Goal: Transaction & Acquisition: Purchase product/service

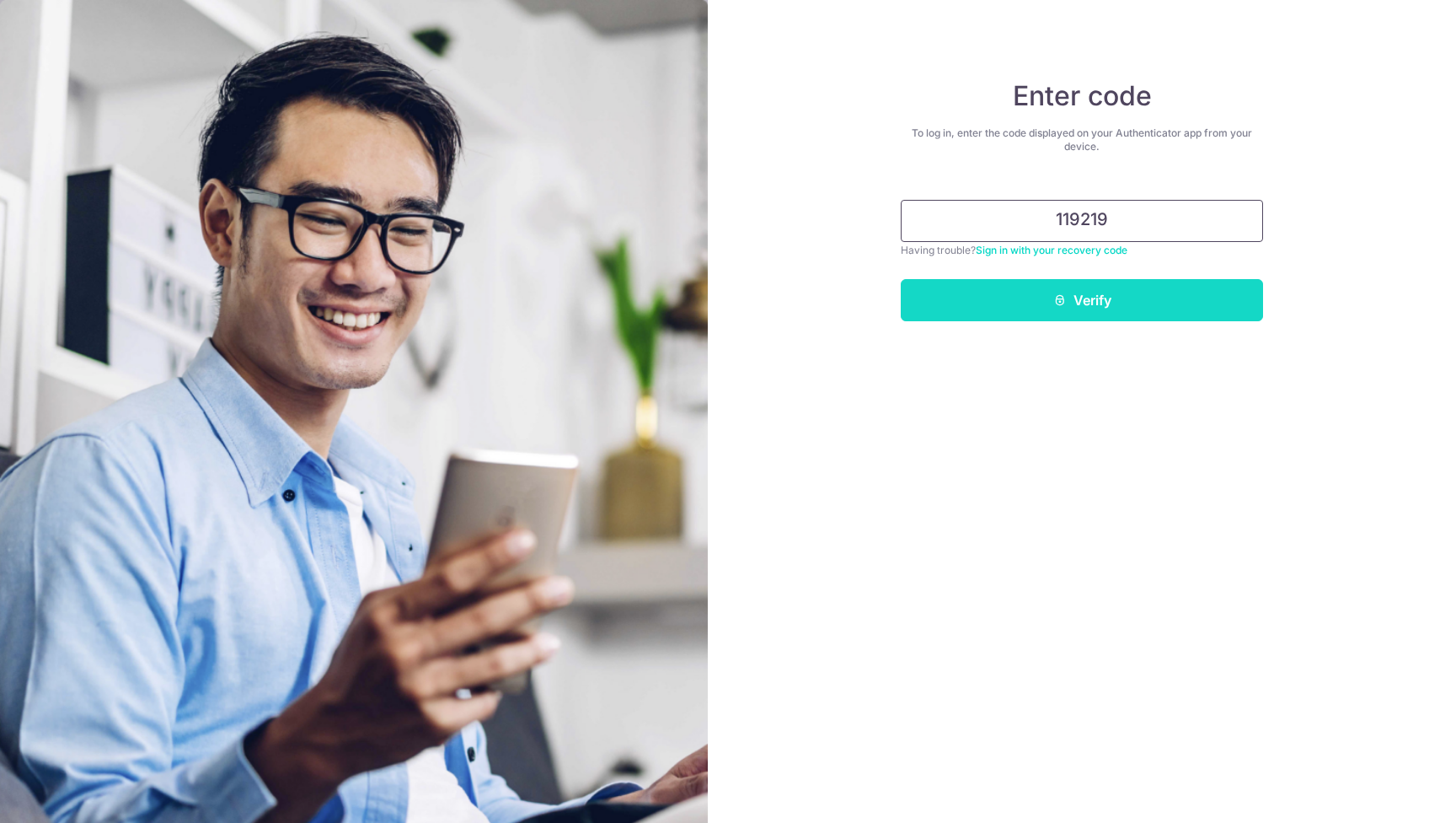
type input "119219"
click at [1108, 300] on button "Verify" at bounding box center [1081, 300] width 362 height 42
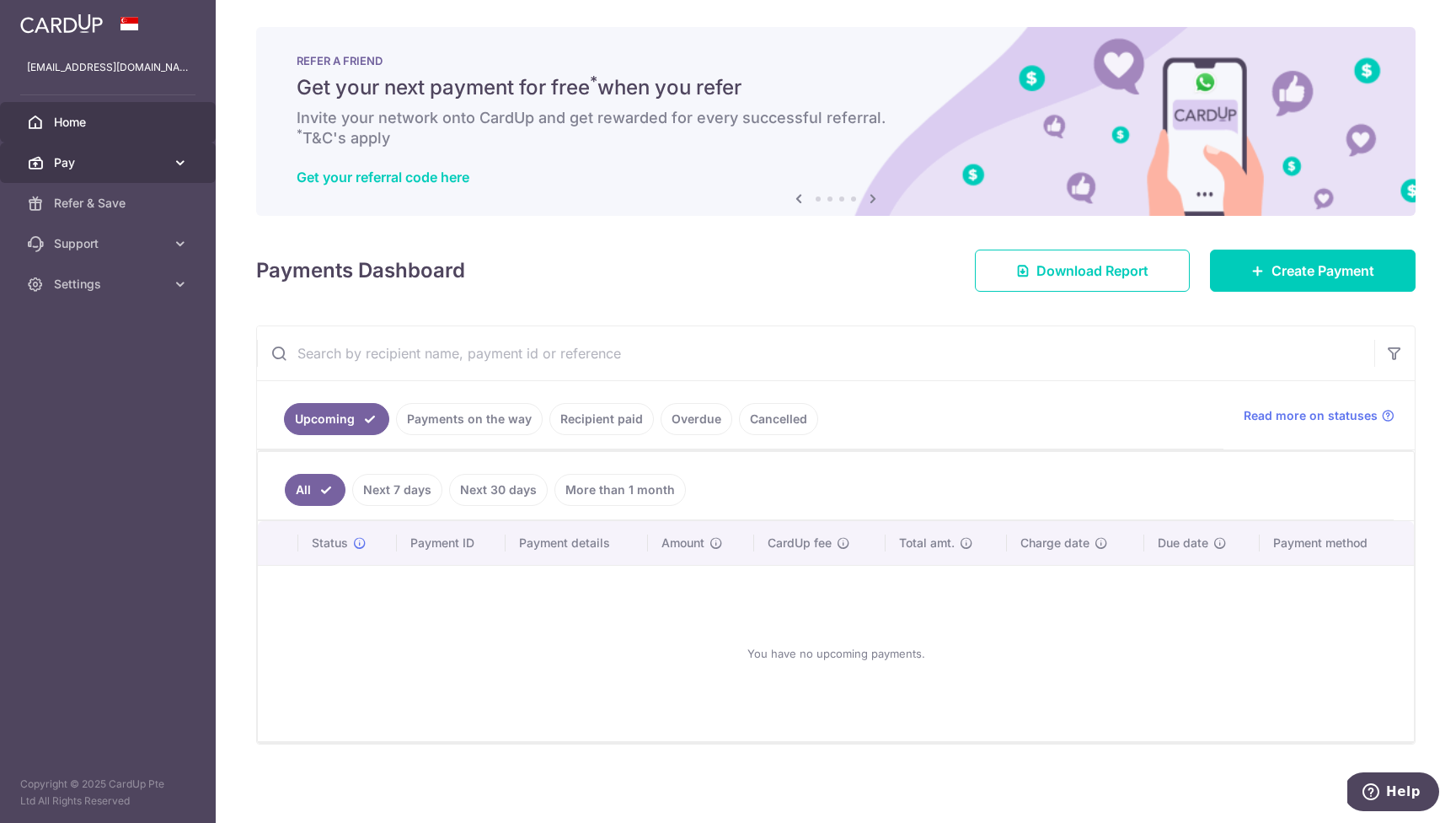
click at [75, 171] on link "Pay" at bounding box center [107, 163] width 216 height 40
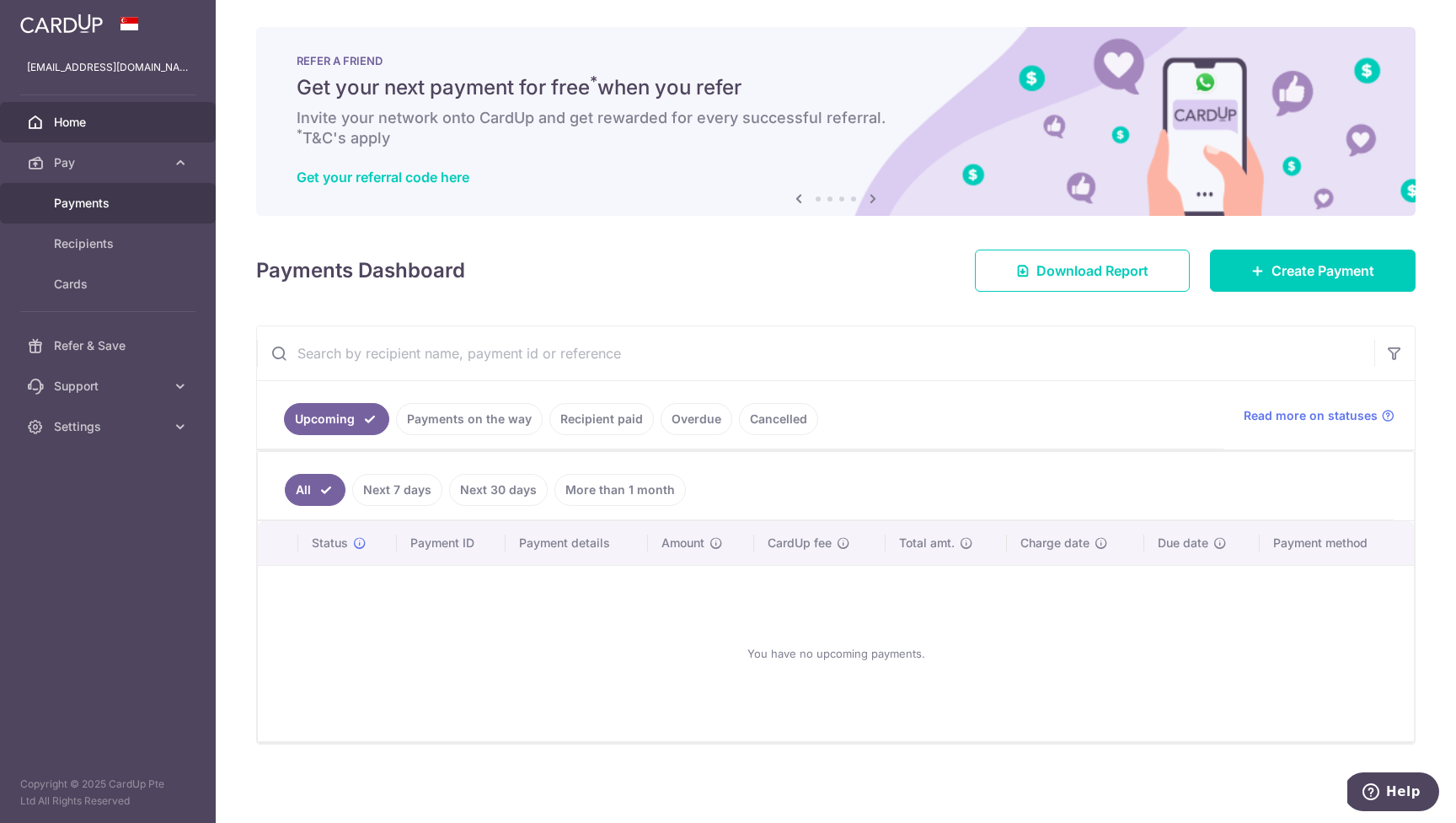
click at [99, 200] on span "Payments" at bounding box center [109, 203] width 111 height 17
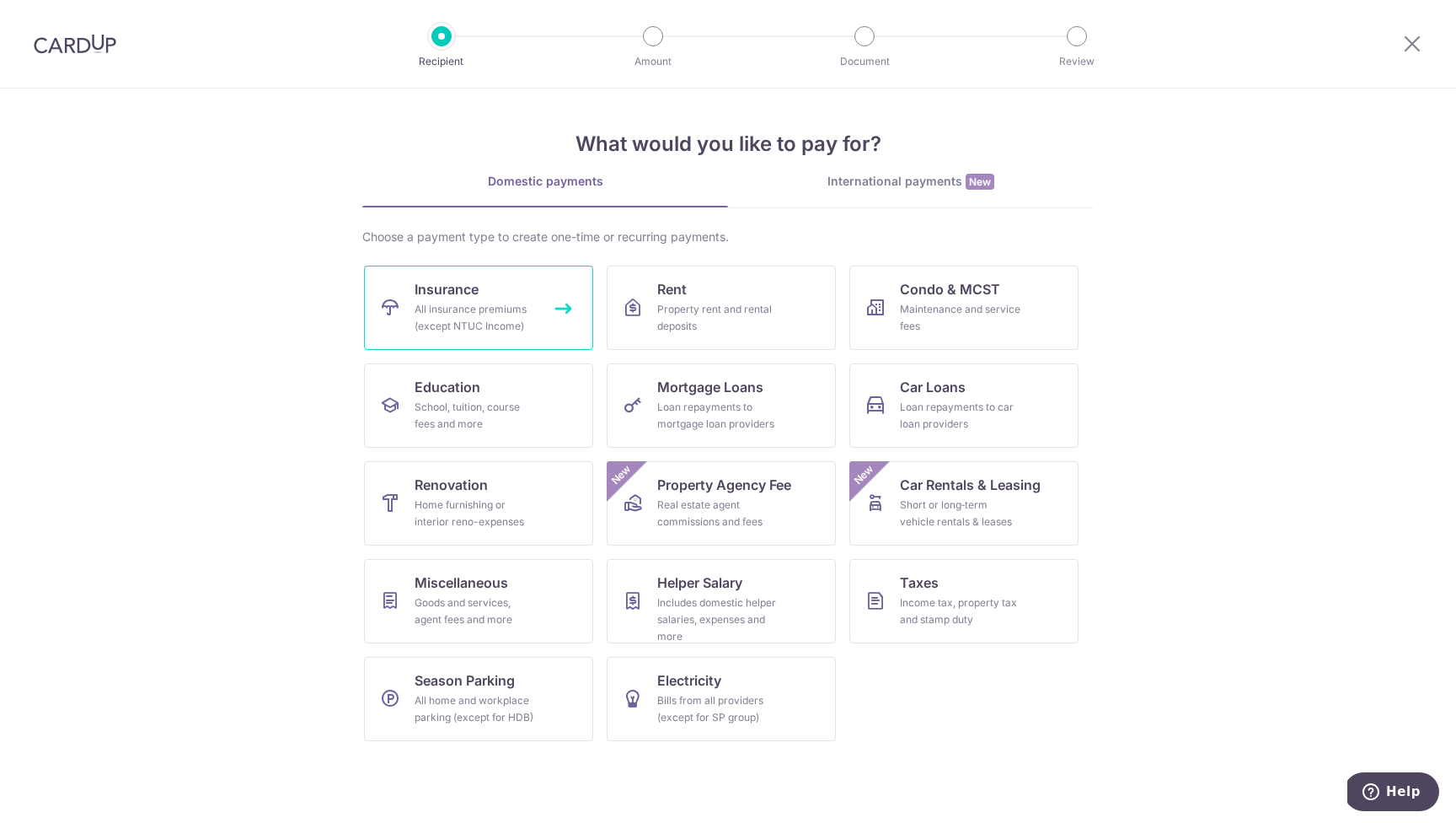
click at [473, 295] on span "Insurance" at bounding box center [446, 288] width 64 height 20
click at [542, 329] on link "Insurance All insurance premiums (except NTUC Income)" at bounding box center [479, 308] width 229 height 84
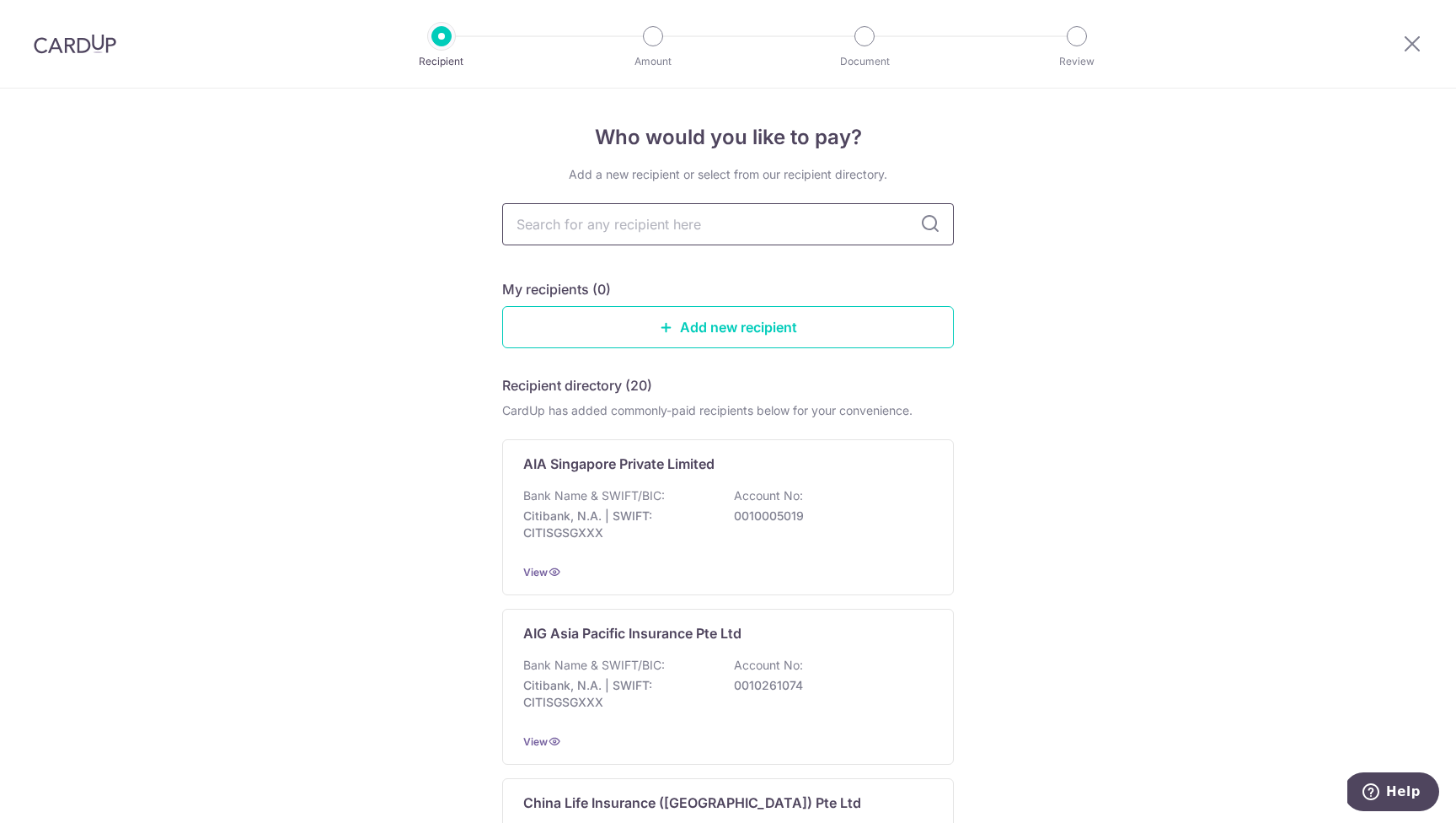
click at [675, 232] on input "text" at bounding box center [728, 224] width 452 height 42
type input "SInglife"
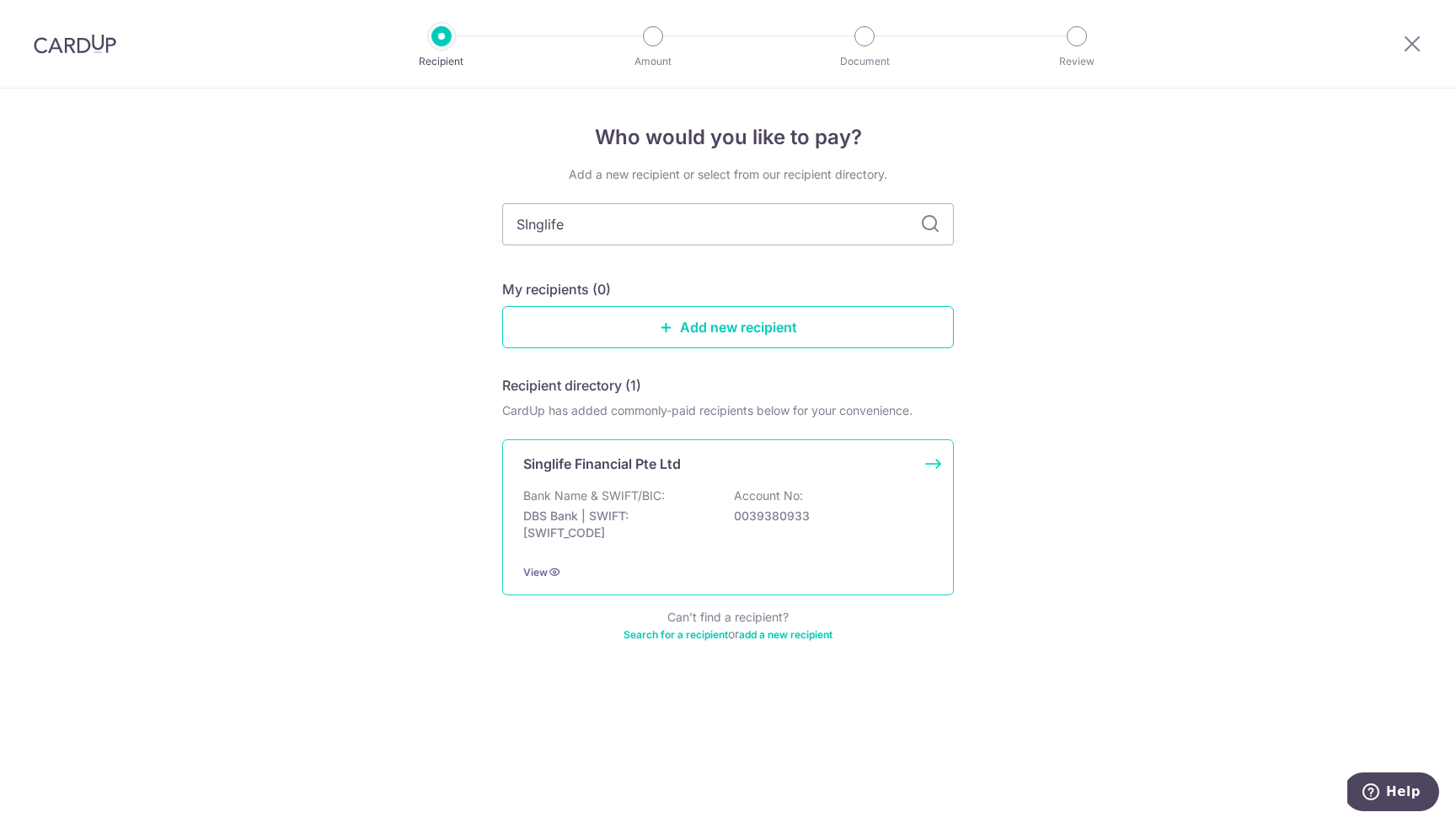
click at [559, 466] on p "Singlife Financial Pte Ltd" at bounding box center [602, 463] width 157 height 20
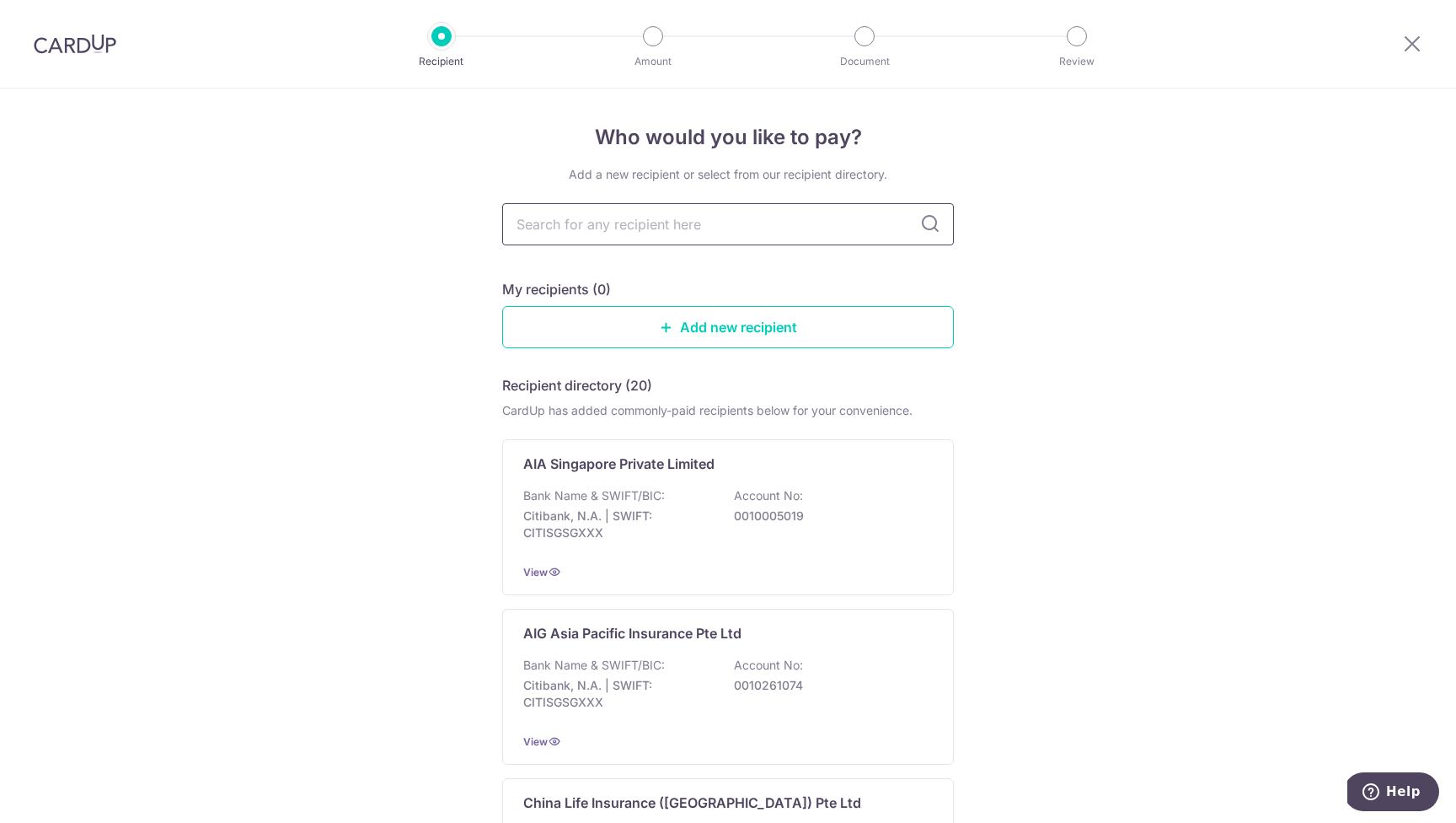
click at [543, 227] on input "text" at bounding box center [728, 224] width 452 height 42
type input "Singlife"
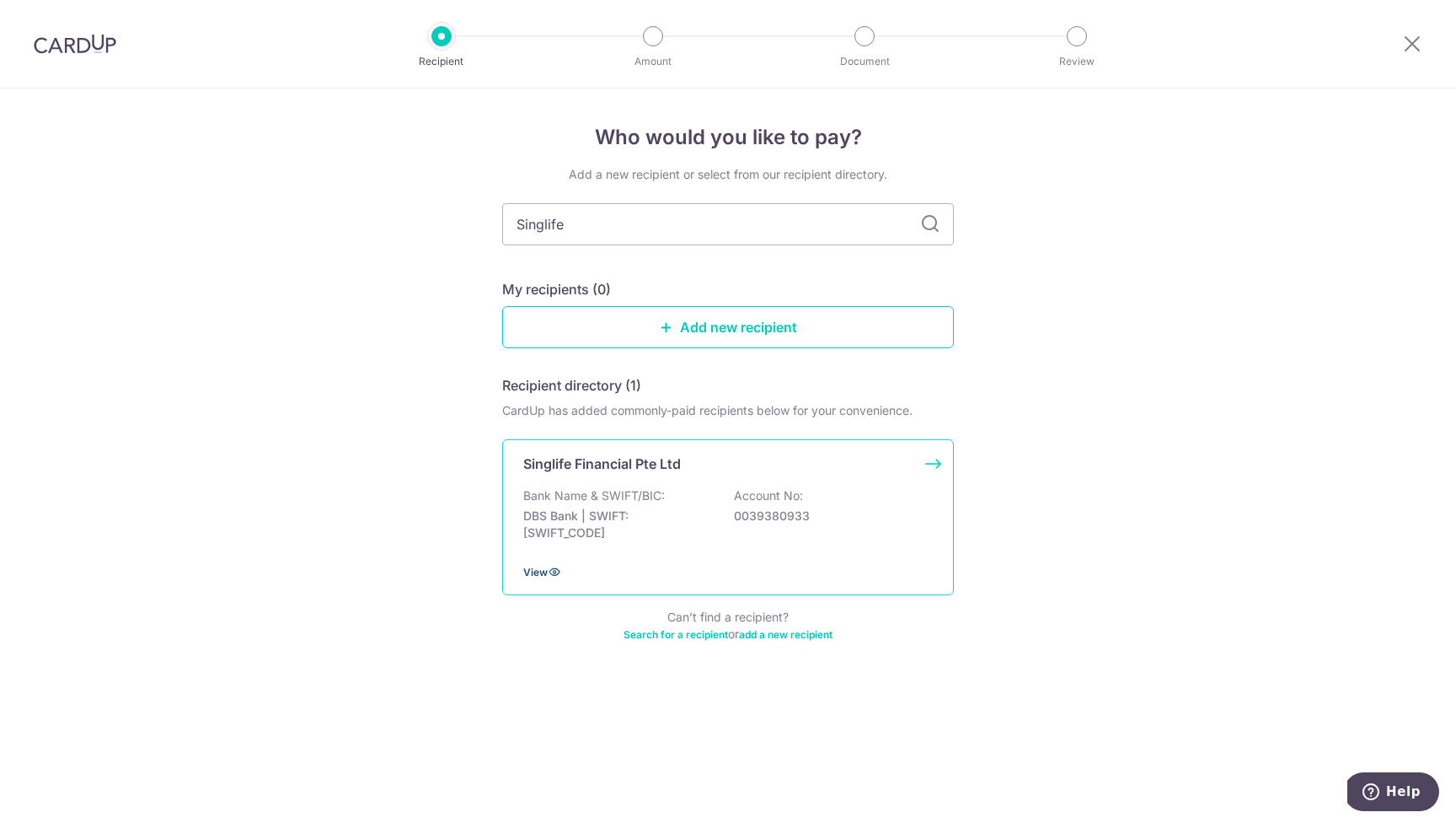
click at [555, 571] on icon at bounding box center [554, 571] width 13 height 13
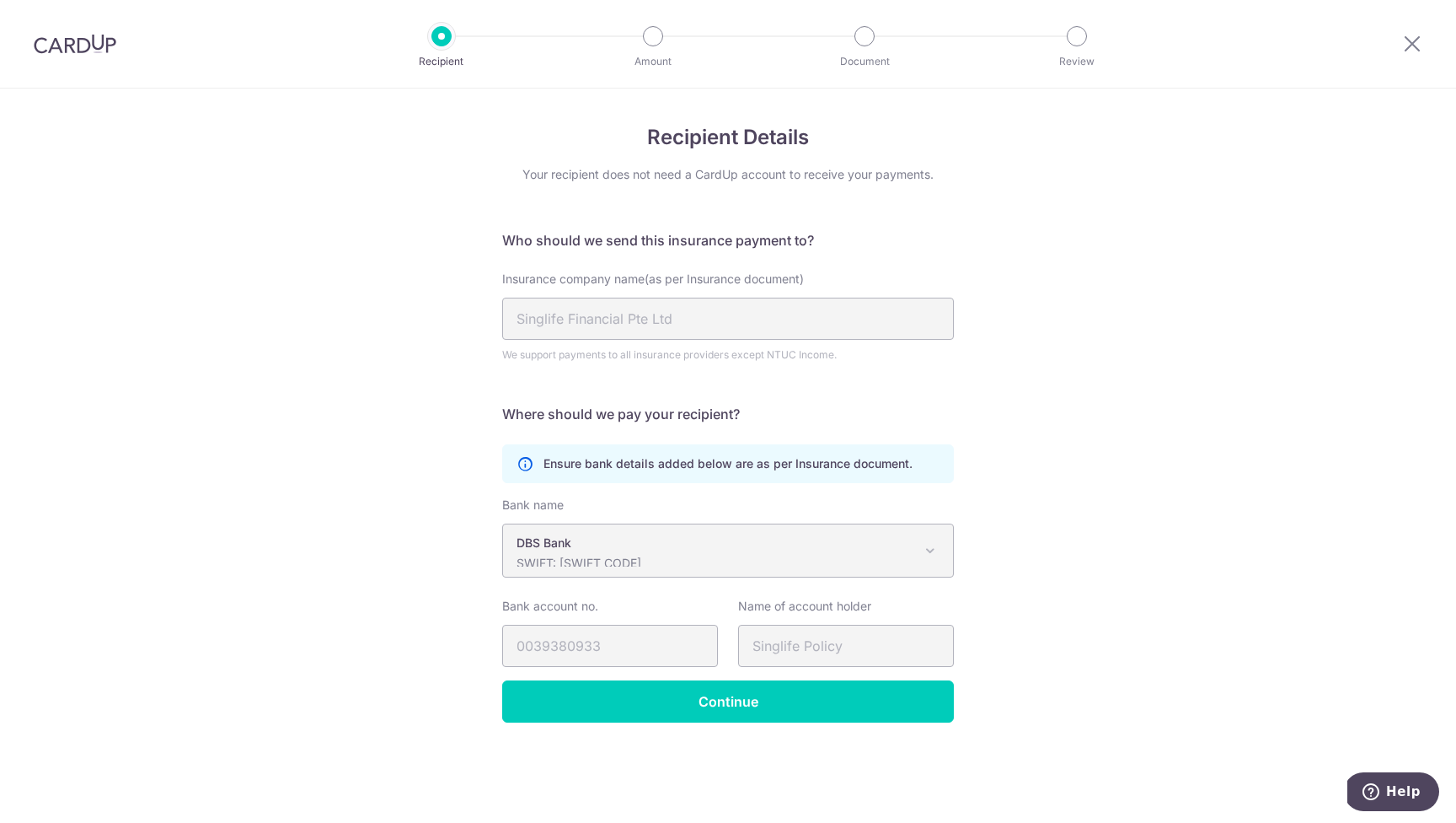
click at [930, 550] on span at bounding box center [929, 550] width 20 height 20
click at [1211, 566] on div "Recipient Details Your recipient does not need a CardUp account to receive your…" at bounding box center [728, 455] width 1456 height 734
click at [1274, 370] on div "Recipient Details Your recipient does not need a CardUp account to receive your…" at bounding box center [728, 455] width 1456 height 734
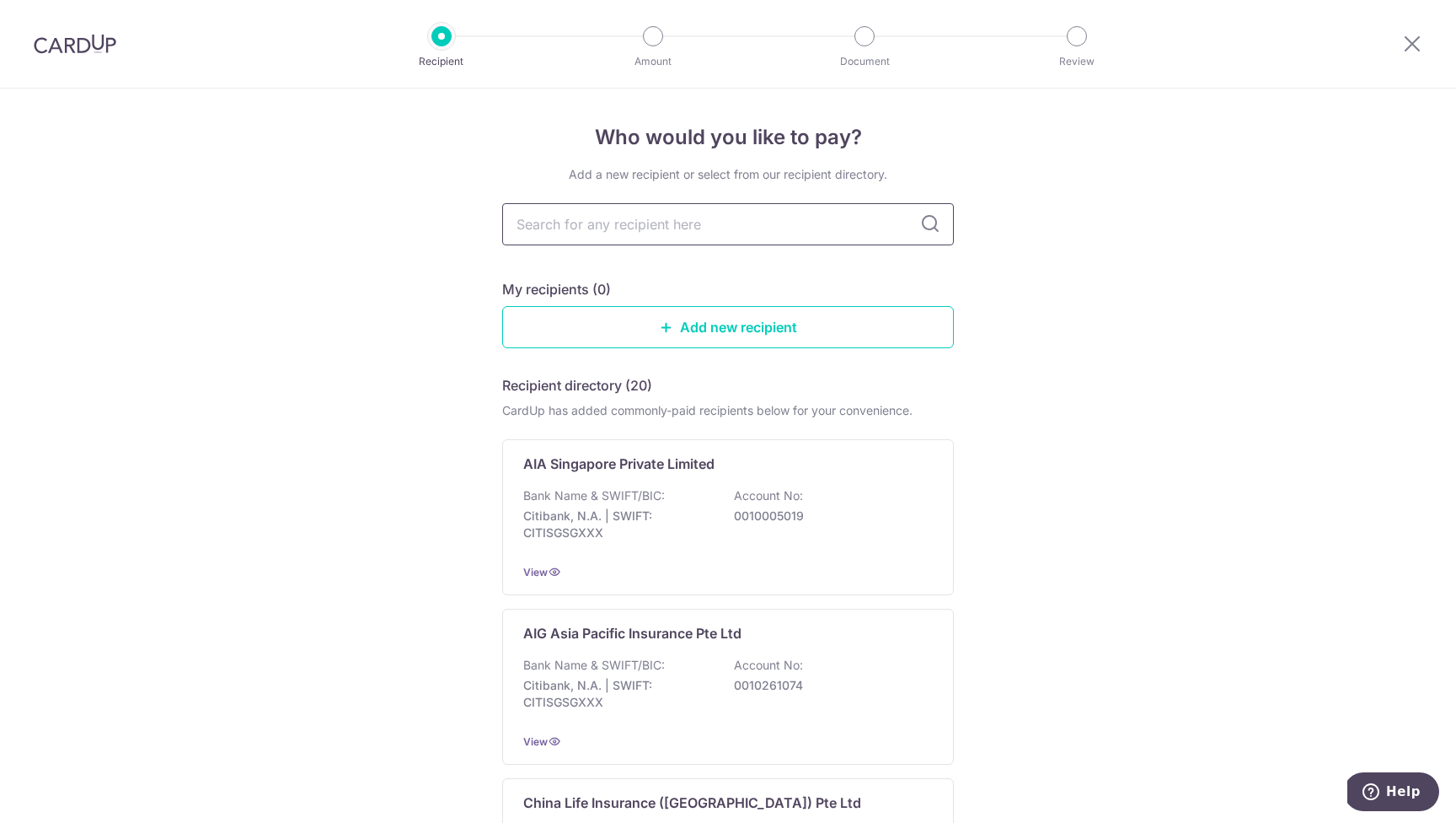
click at [656, 222] on input "text" at bounding box center [728, 224] width 452 height 42
type input "Singlife"
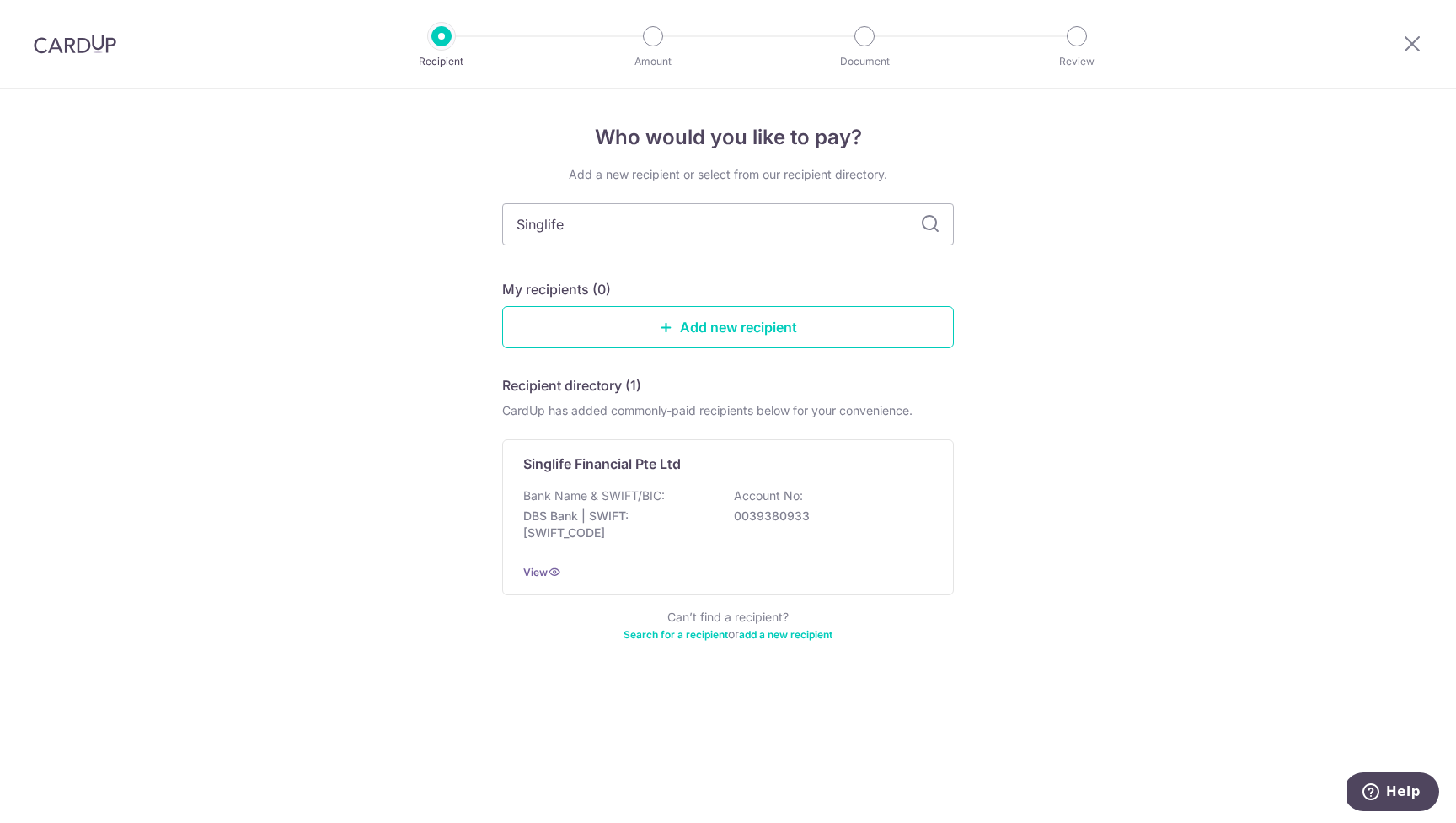
click at [958, 595] on div "Who would you like to pay? Add a new recipient or select from our recipient dir…" at bounding box center [728, 455] width 1456 height 734
click at [1009, 594] on div "Who would you like to pay? Add a new recipient or select from our recipient dir…" at bounding box center [728, 455] width 1456 height 734
click at [734, 478] on div "Singlife Financial Pte Ltd Bank Name & SWIFT/BIC: DBS Bank | SWIFT: DBSSSGSGXXX…" at bounding box center [728, 517] width 452 height 156
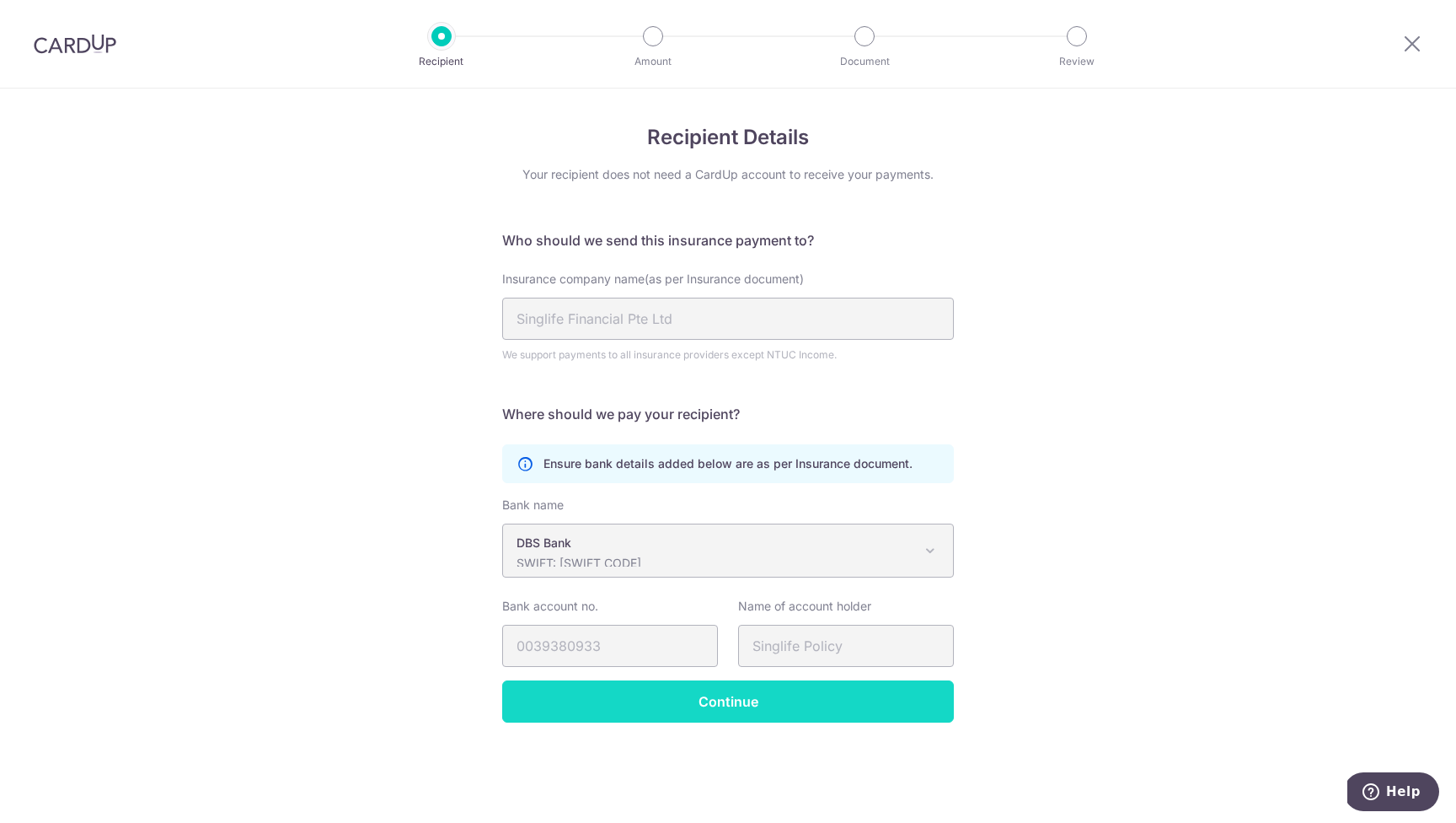
click at [788, 707] on input "Continue" at bounding box center [728, 702] width 452 height 42
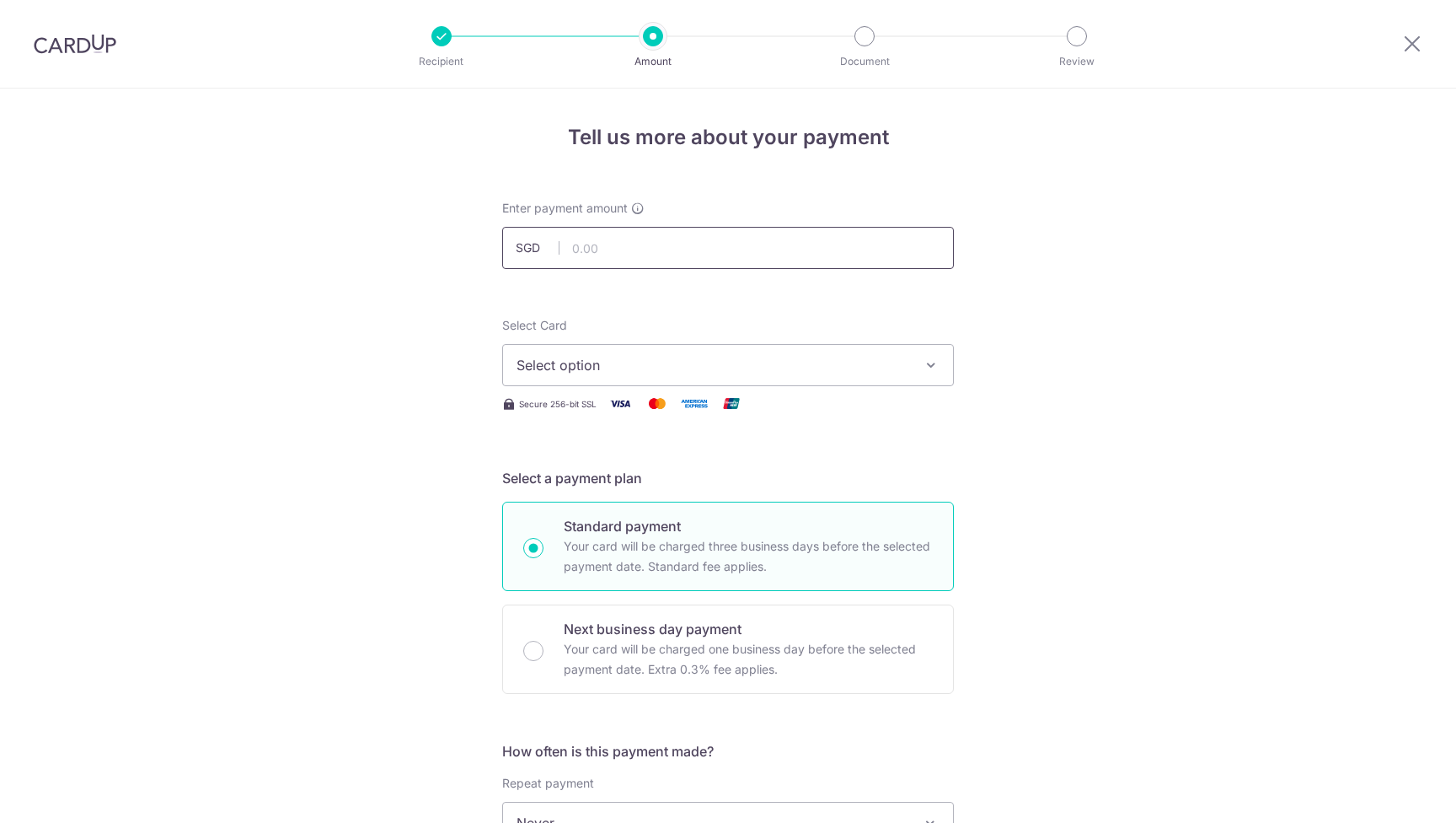
click at [611, 246] on input "text" at bounding box center [728, 248] width 452 height 42
click at [591, 249] on input "text" at bounding box center [728, 248] width 452 height 42
paste input "483.30"
type input "483.30"
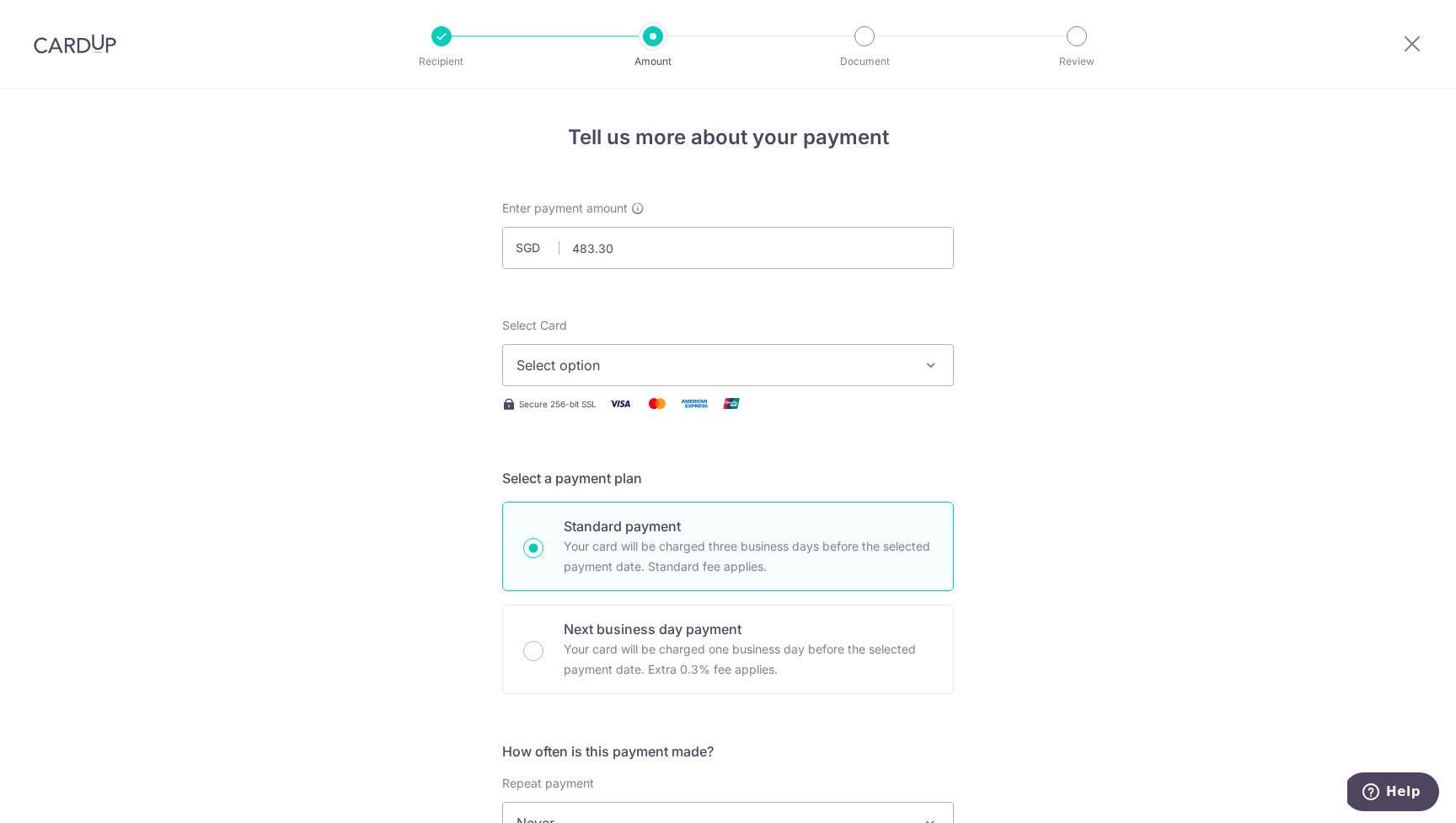
click at [922, 362] on icon "button" at bounding box center [930, 364] width 17 height 17
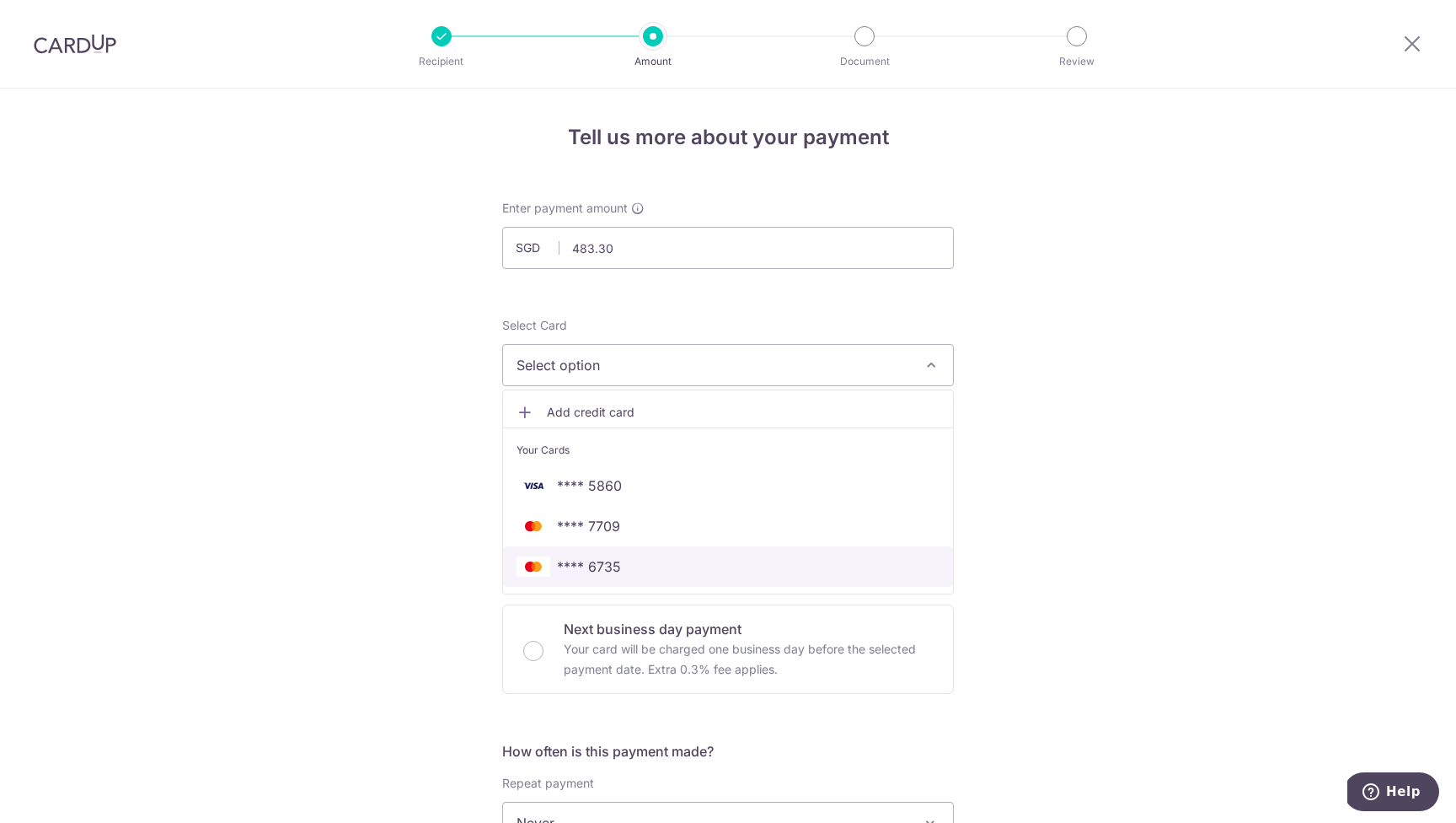
click at [624, 564] on span "**** 6735" at bounding box center [728, 566] width 423 height 20
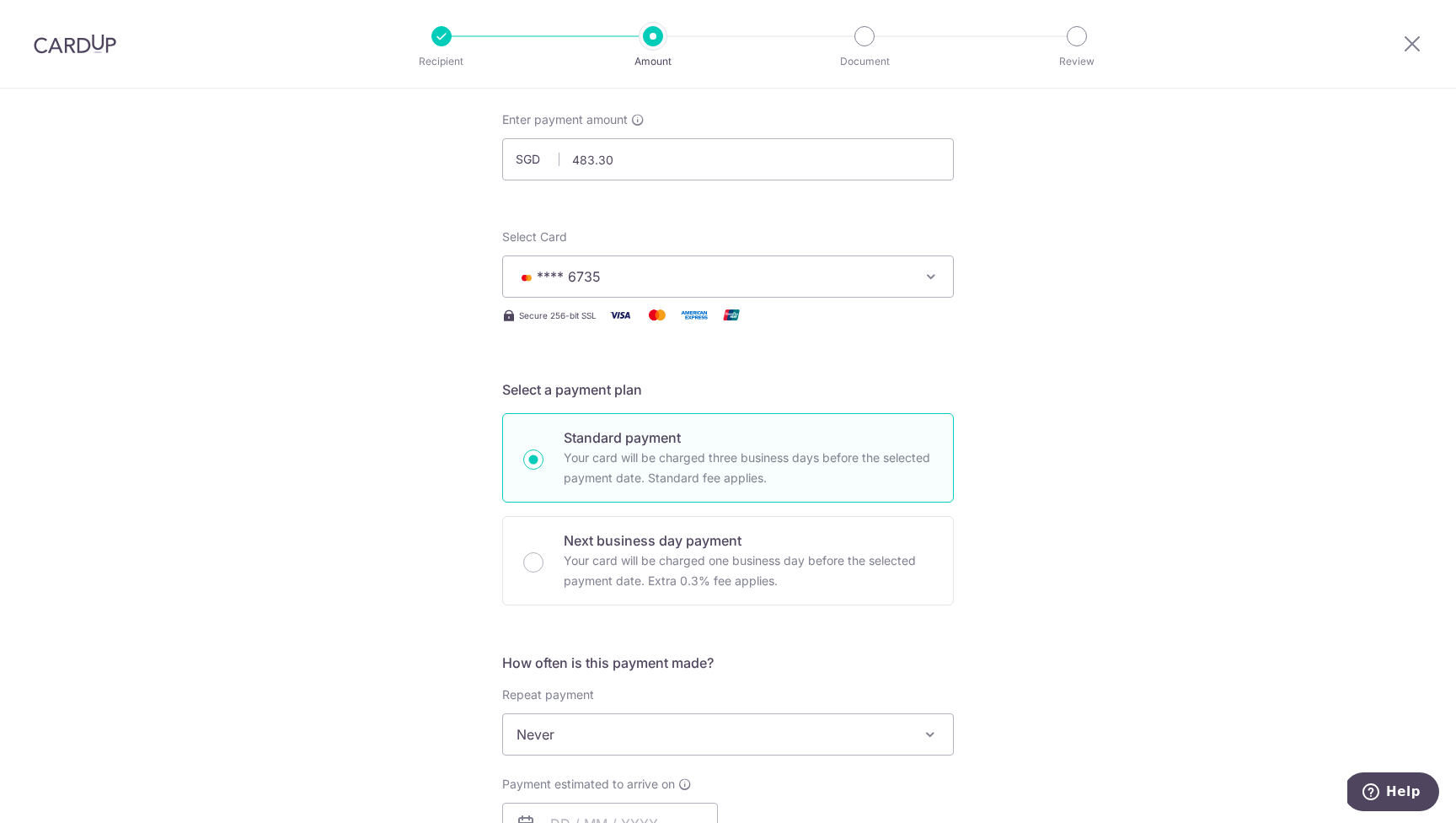
scroll to position [173, 0]
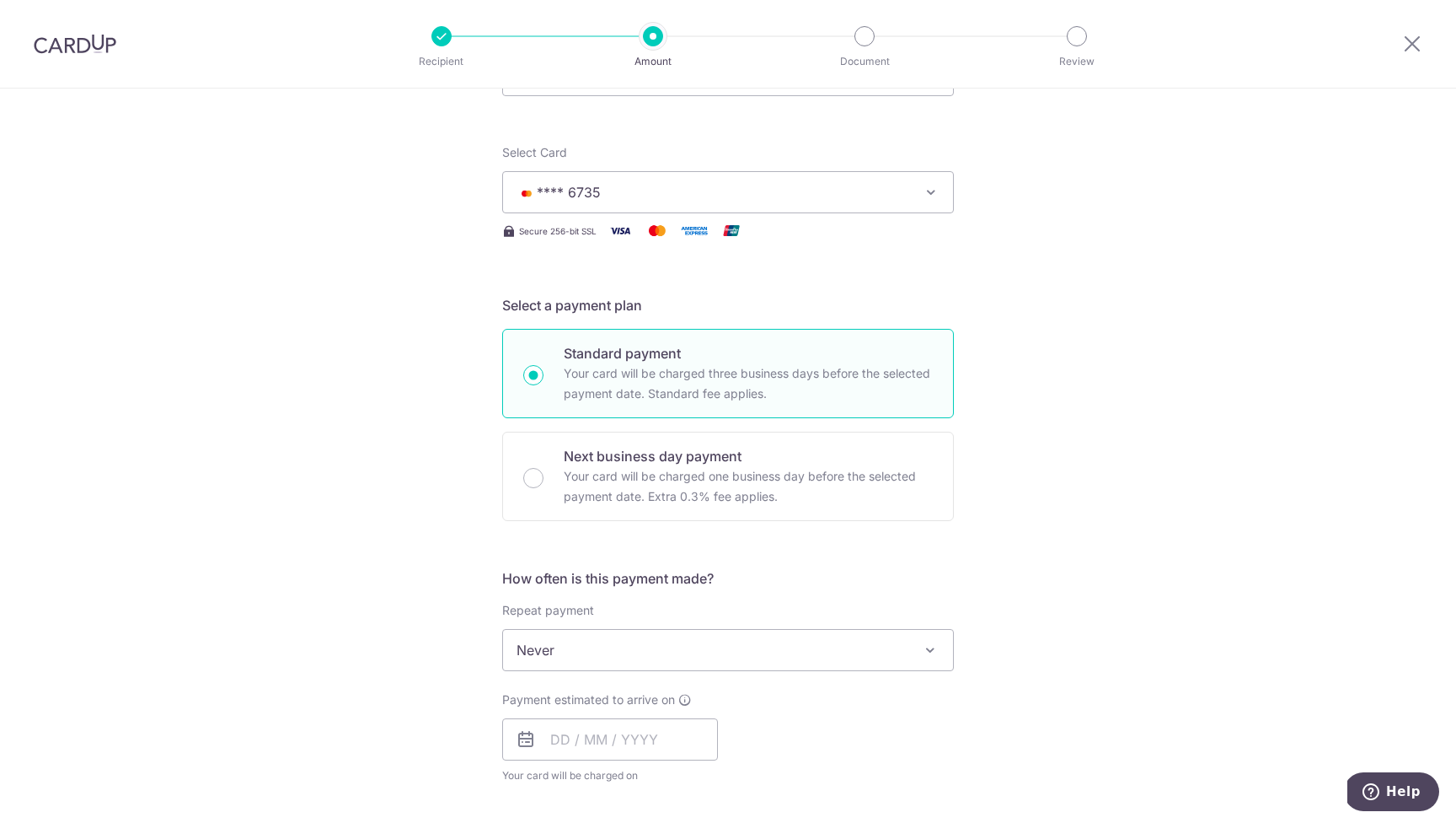
click at [921, 648] on span at bounding box center [929, 649] width 20 height 20
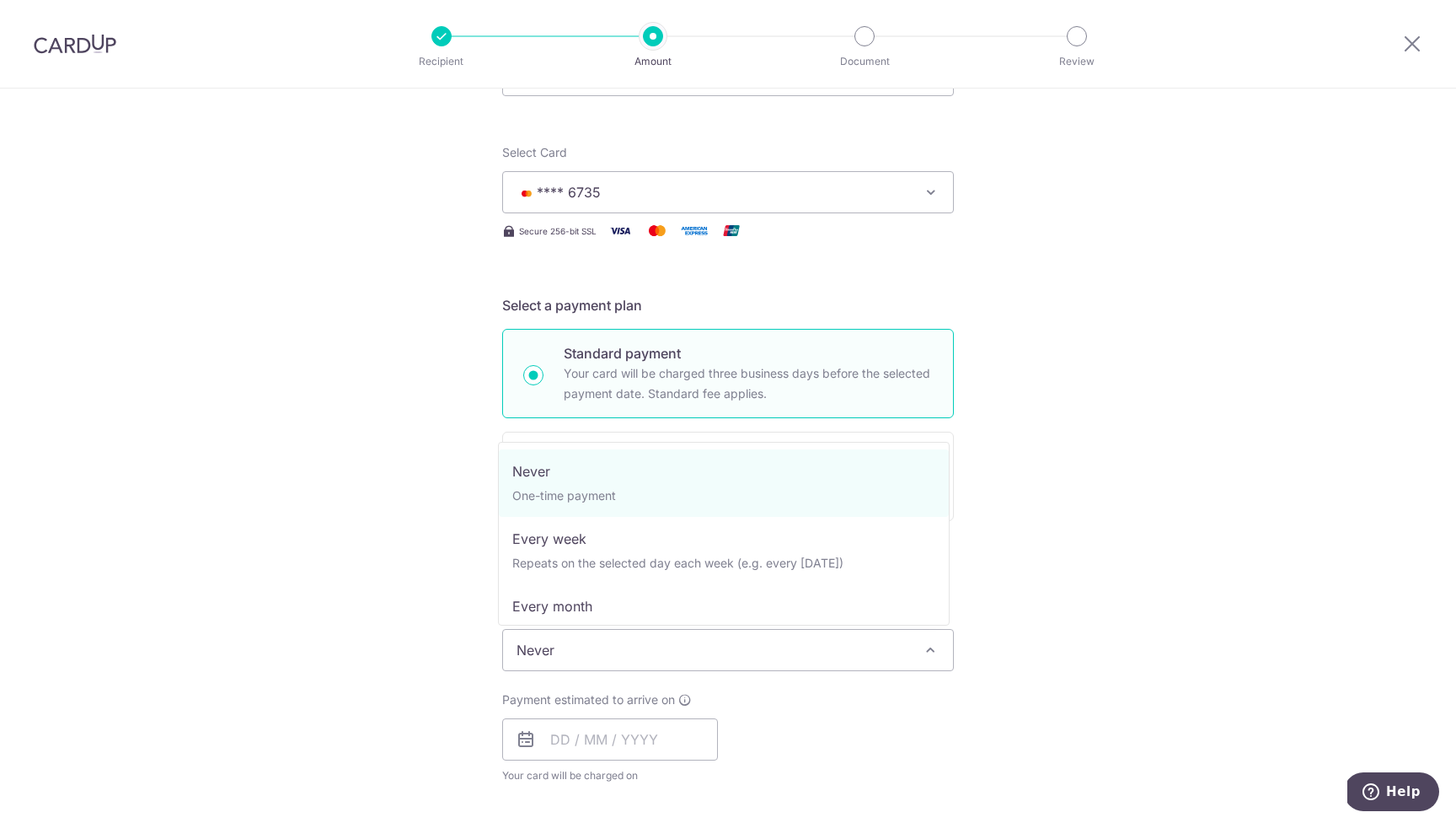
click at [1251, 617] on div "Tell us more about your payment Enter payment amount SGD 483.30 483.30 Select C…" at bounding box center [728, 678] width 1456 height 1525
click at [924, 649] on span at bounding box center [929, 649] width 20 height 20
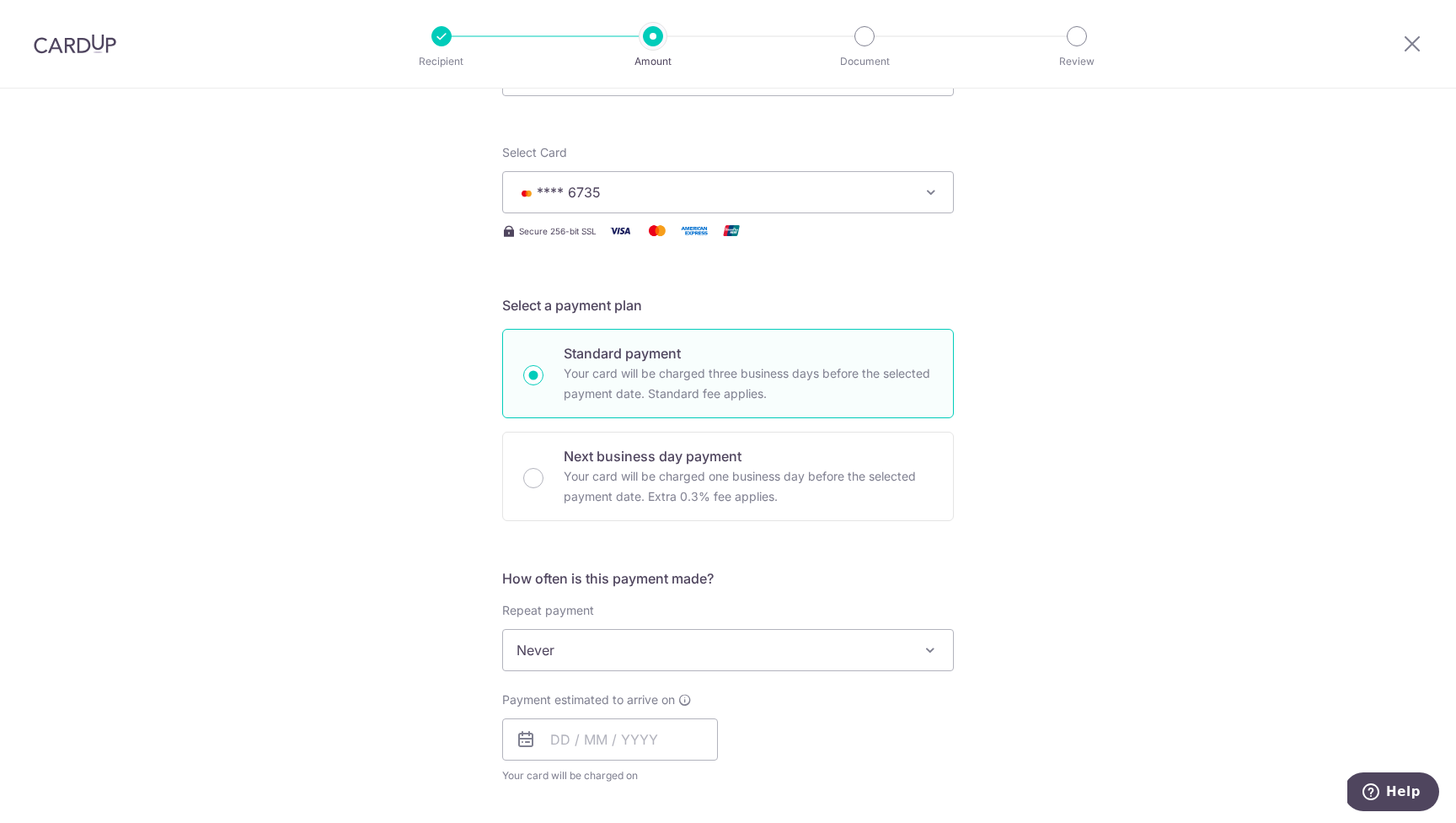
click at [1229, 603] on div "Tell us more about your payment Enter payment amount SGD 483.30 483.30 Select C…" at bounding box center [728, 678] width 1456 height 1525
click at [925, 650] on span at bounding box center [929, 649] width 20 height 20
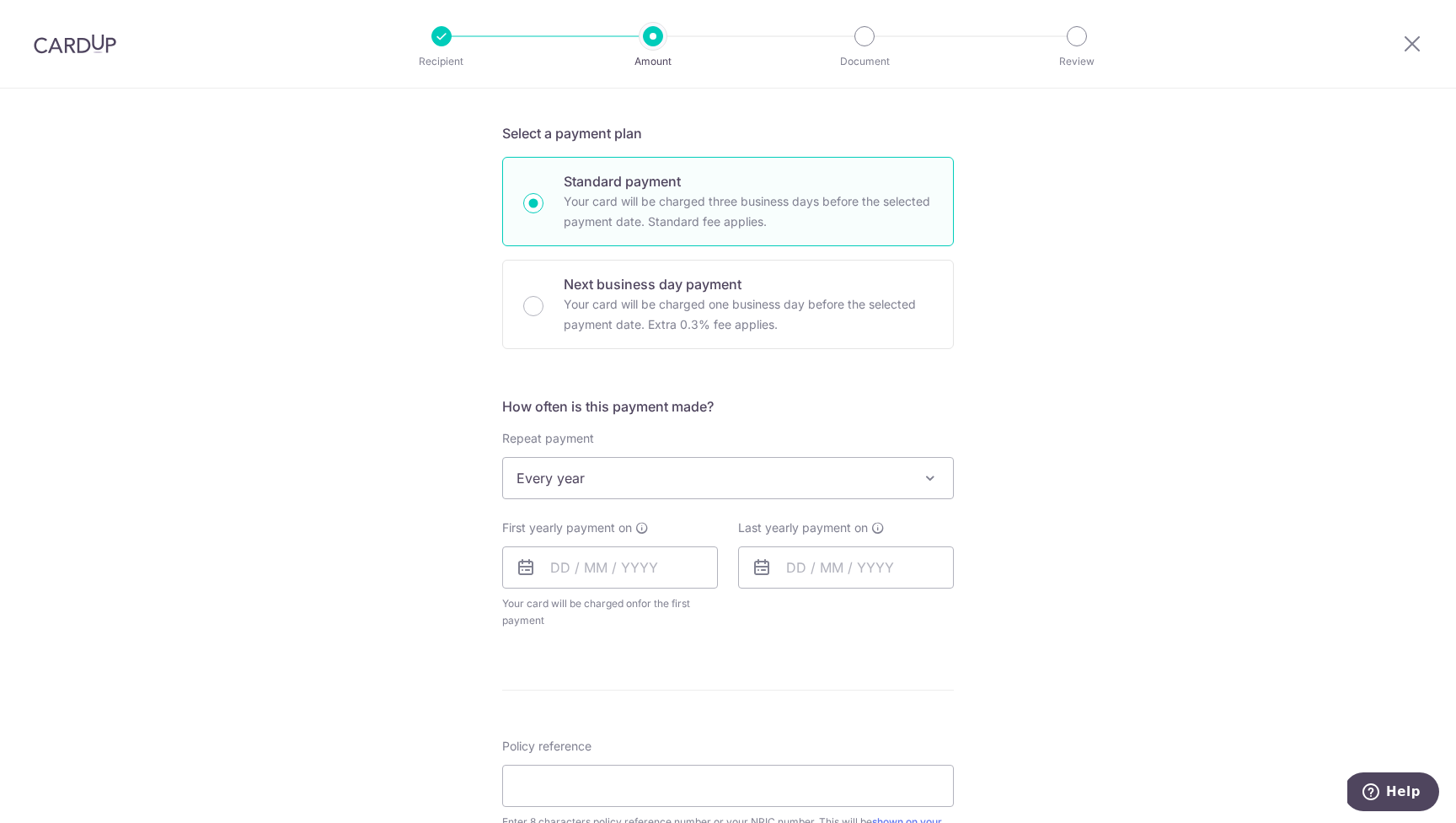
scroll to position [348, 0]
click at [931, 471] on span at bounding box center [929, 474] width 20 height 20
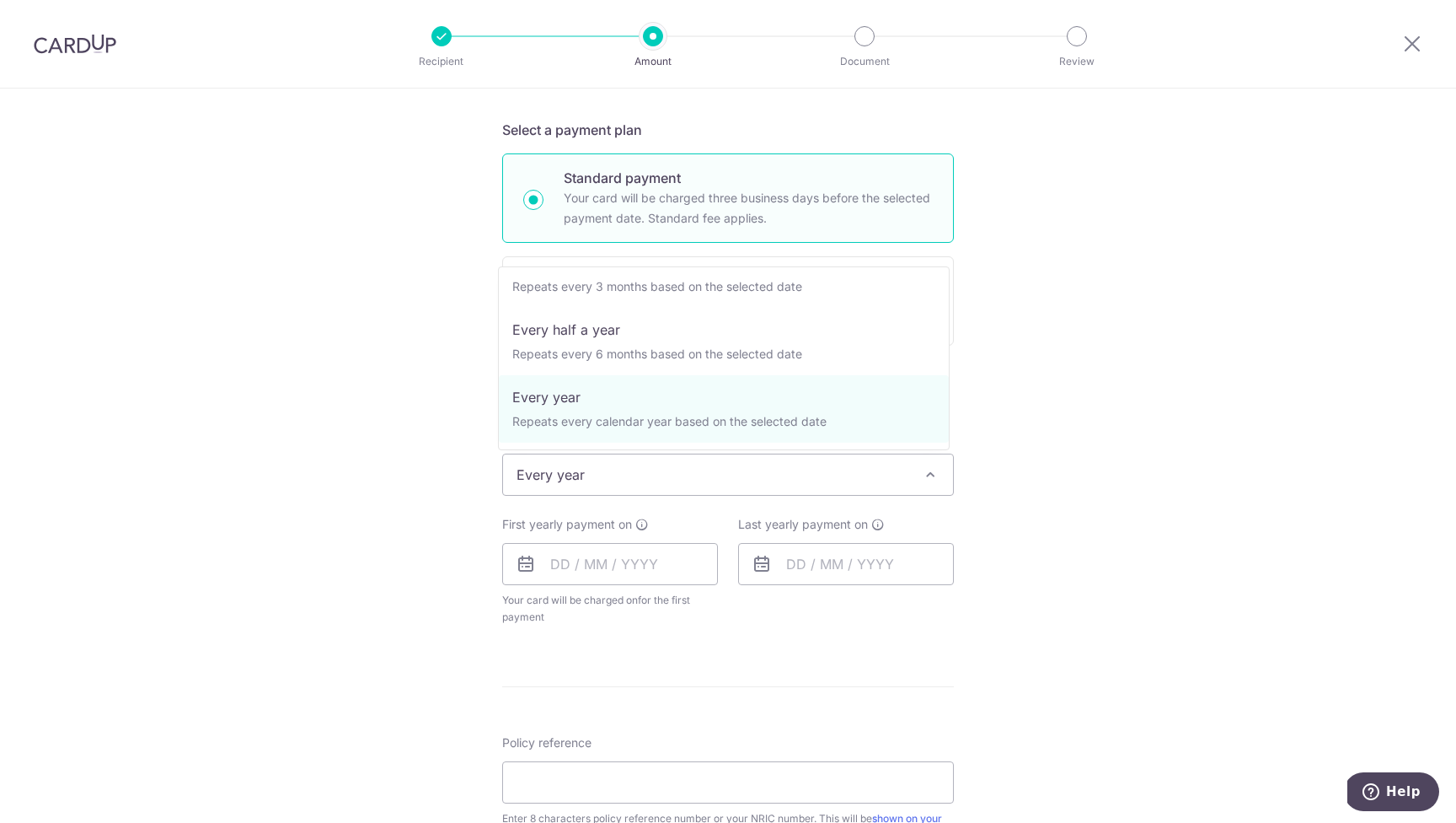
scroll to position [0, 0]
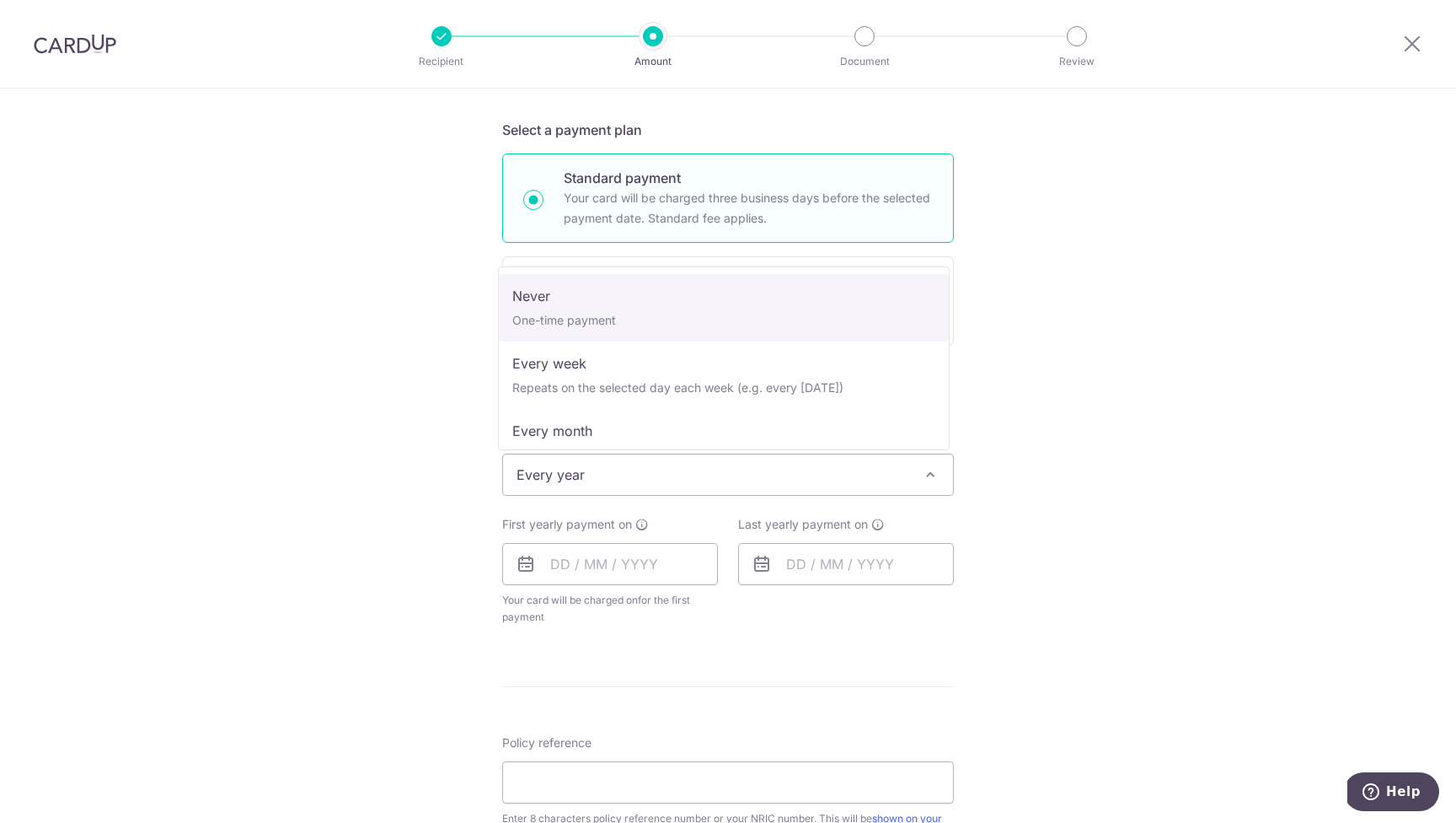
select select "1"
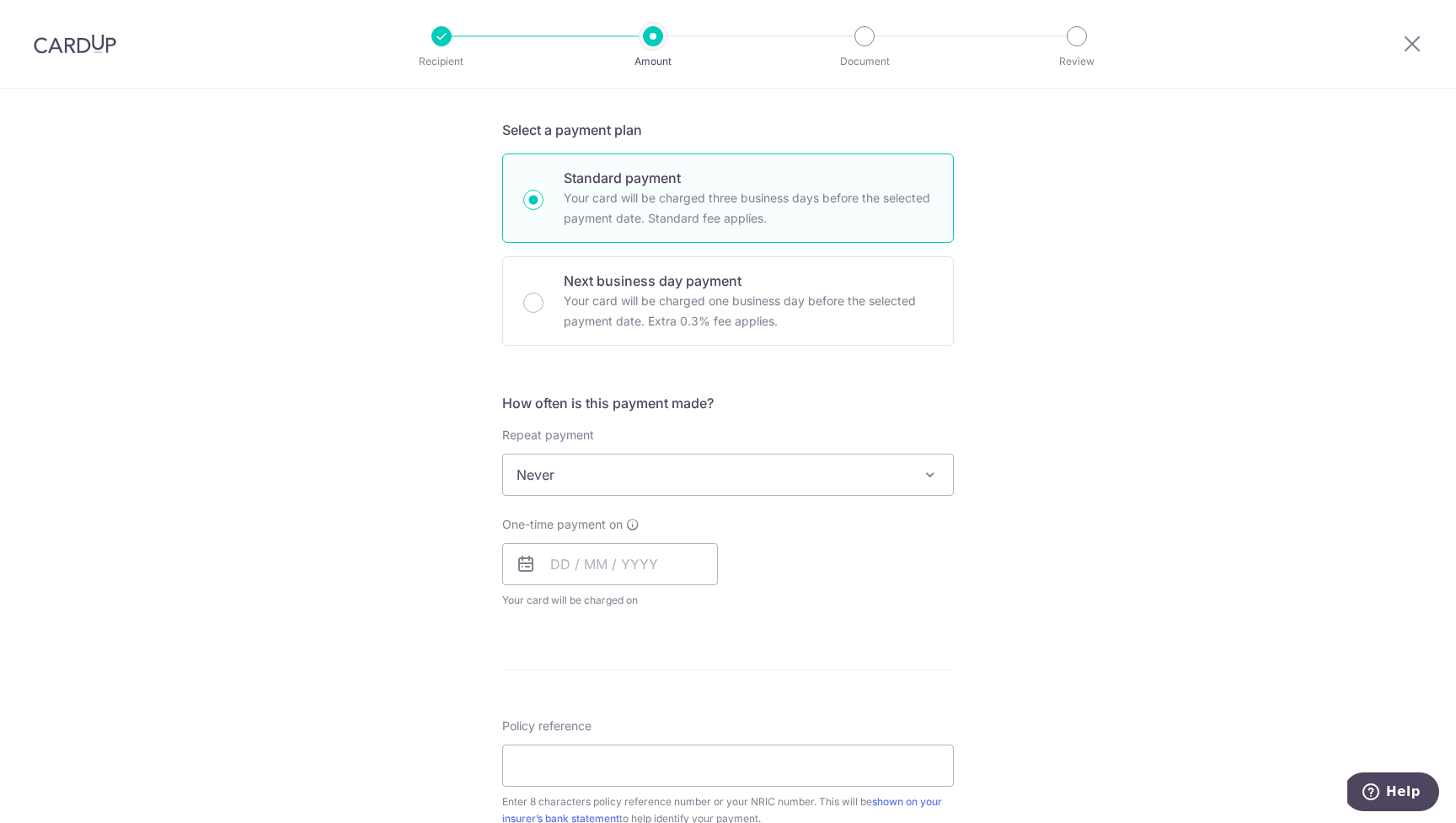
click at [1045, 405] on div "Tell us more about your payment Enter payment amount SGD 483.30 483.30 Select C…" at bounding box center [728, 502] width 1456 height 1525
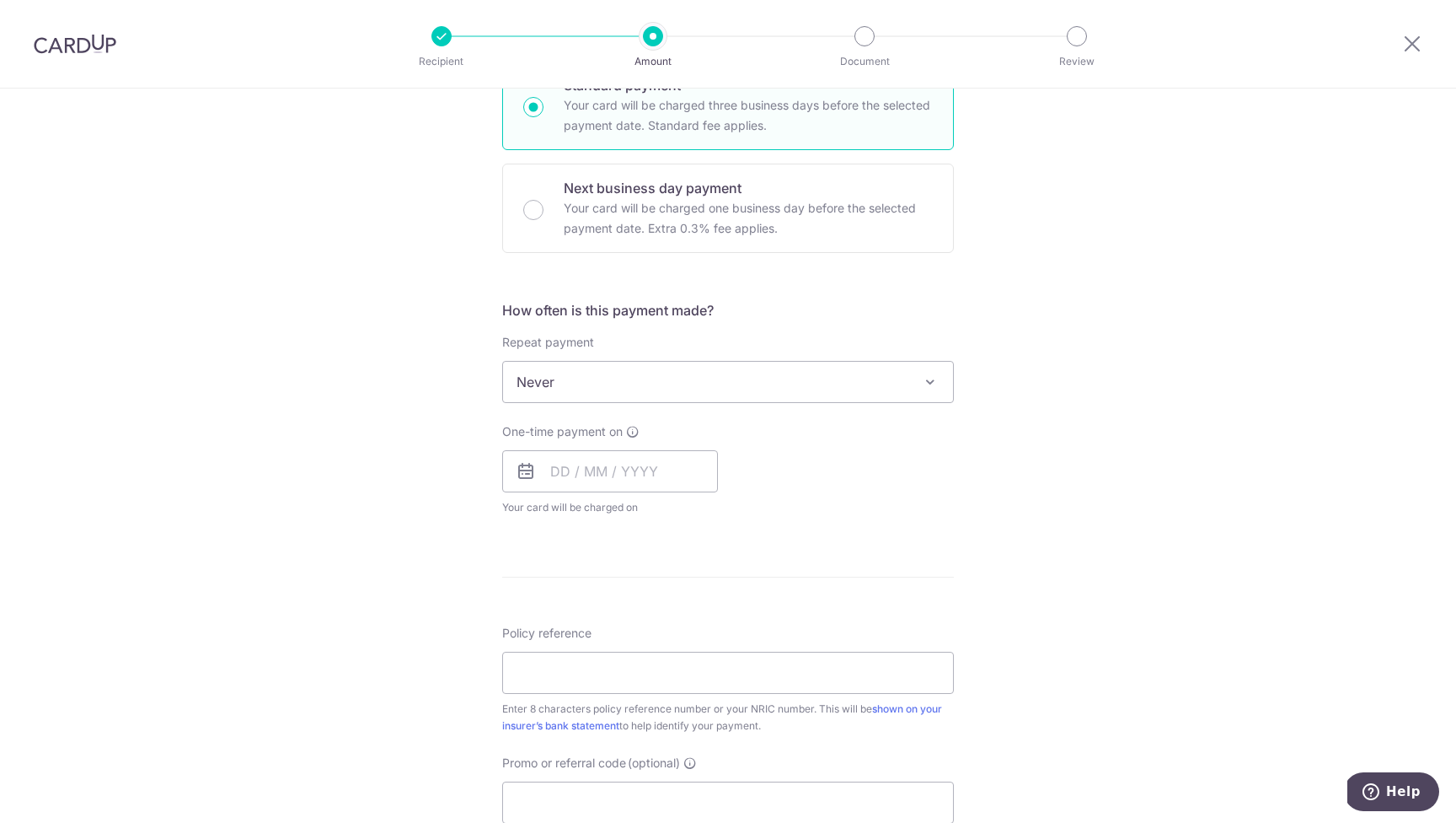
scroll to position [536, 0]
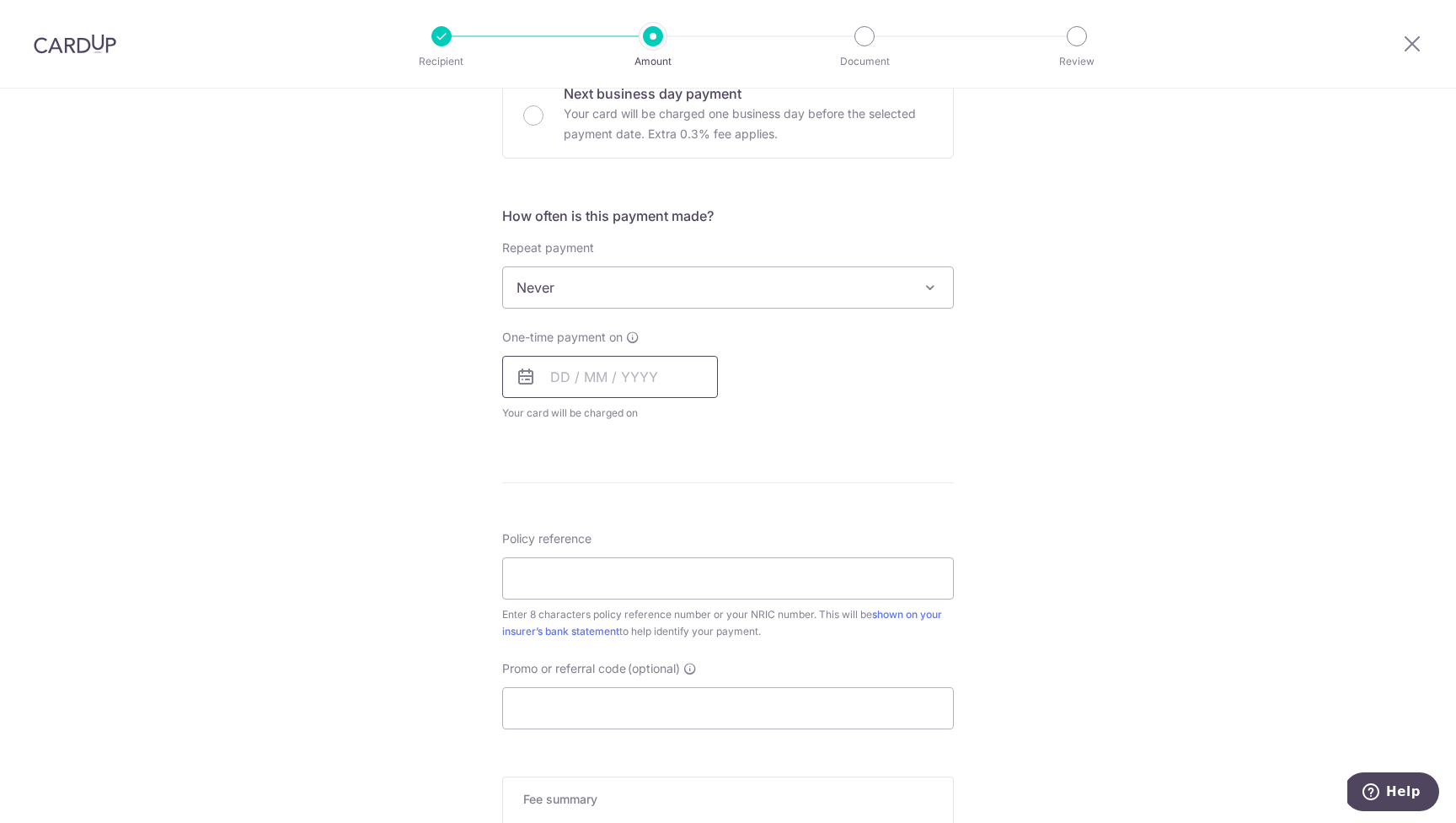
drag, startPoint x: 554, startPoint y: 375, endPoint x: 563, endPoint y: 375, distance: 9.0
click at [554, 375] on input "text" at bounding box center [610, 377] width 216 height 42
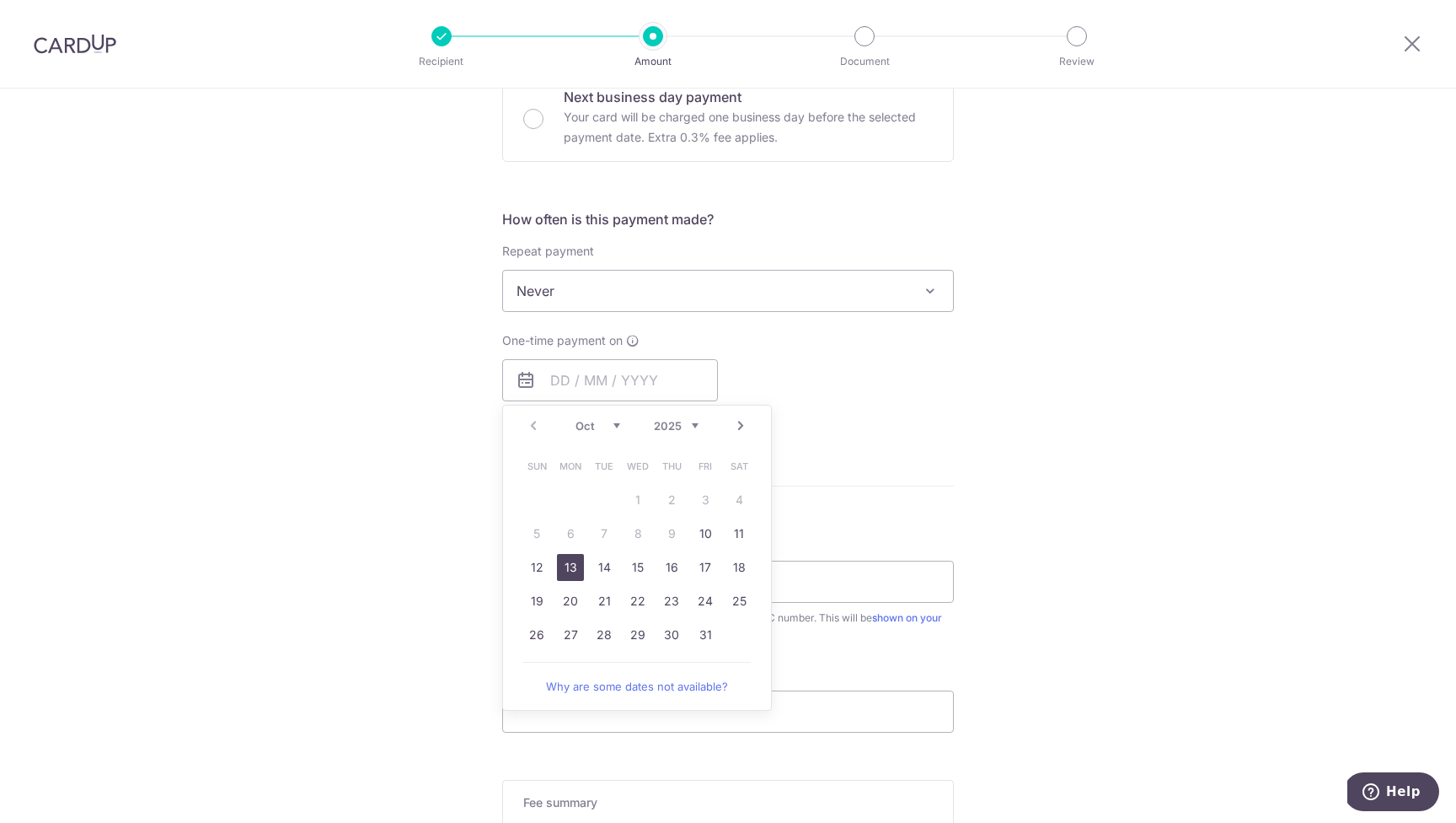
click at [567, 564] on link "13" at bounding box center [570, 567] width 27 height 27
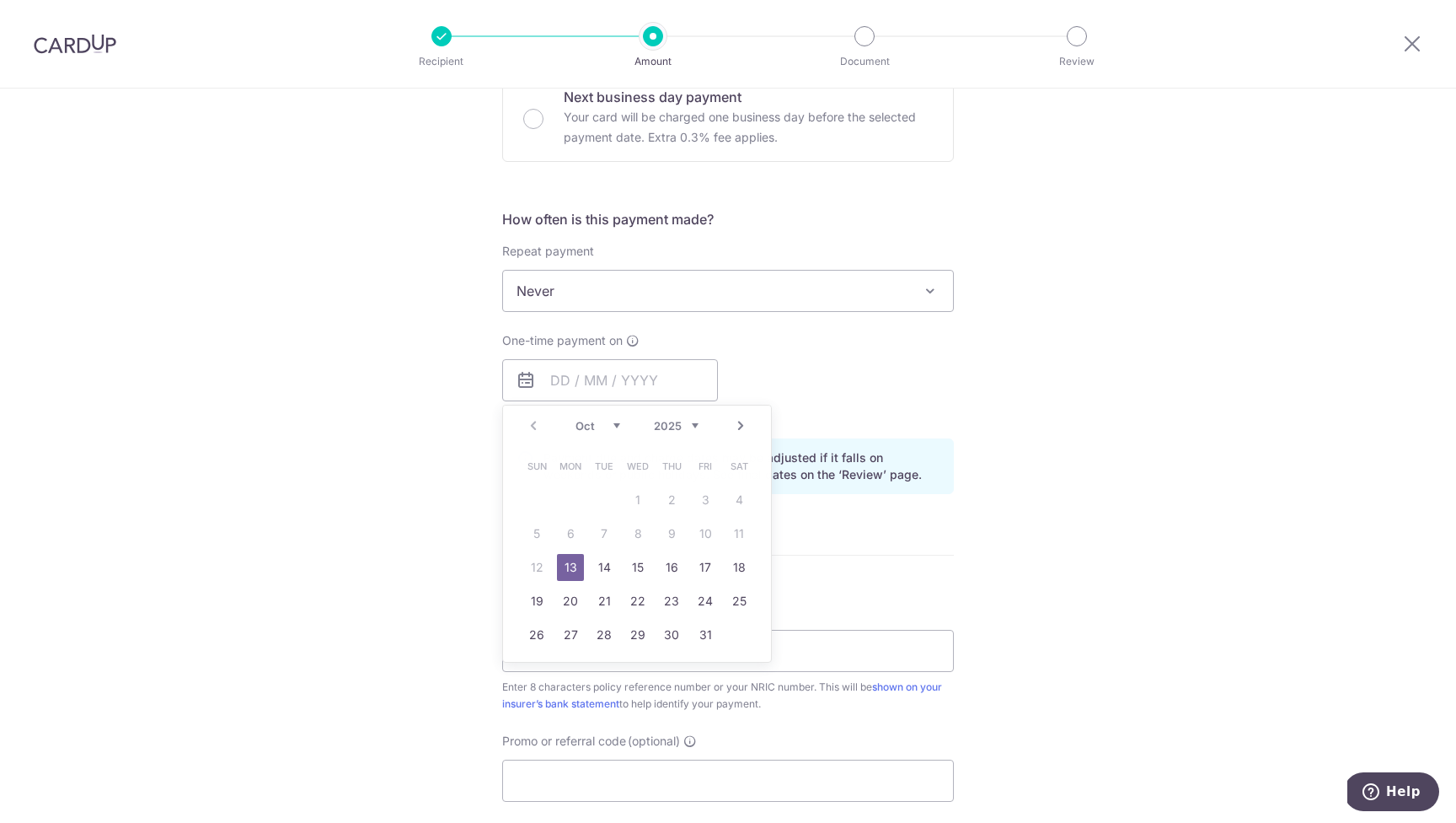
type input "[DATE]"
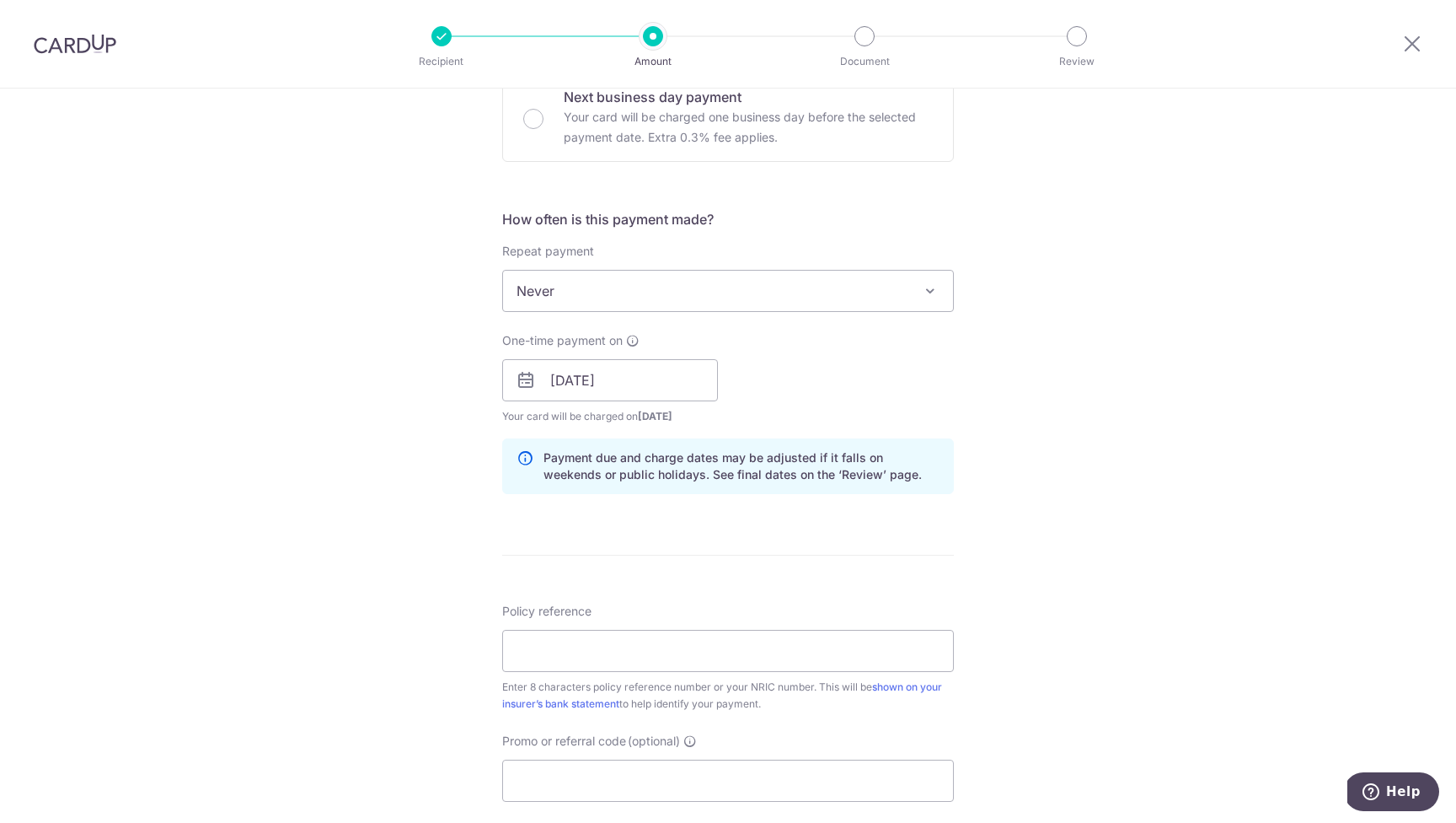
click at [1131, 490] on div "Tell us more about your payment Enter payment amount SGD 483.30 483.30 Select C…" at bounding box center [728, 354] width 1456 height 1594
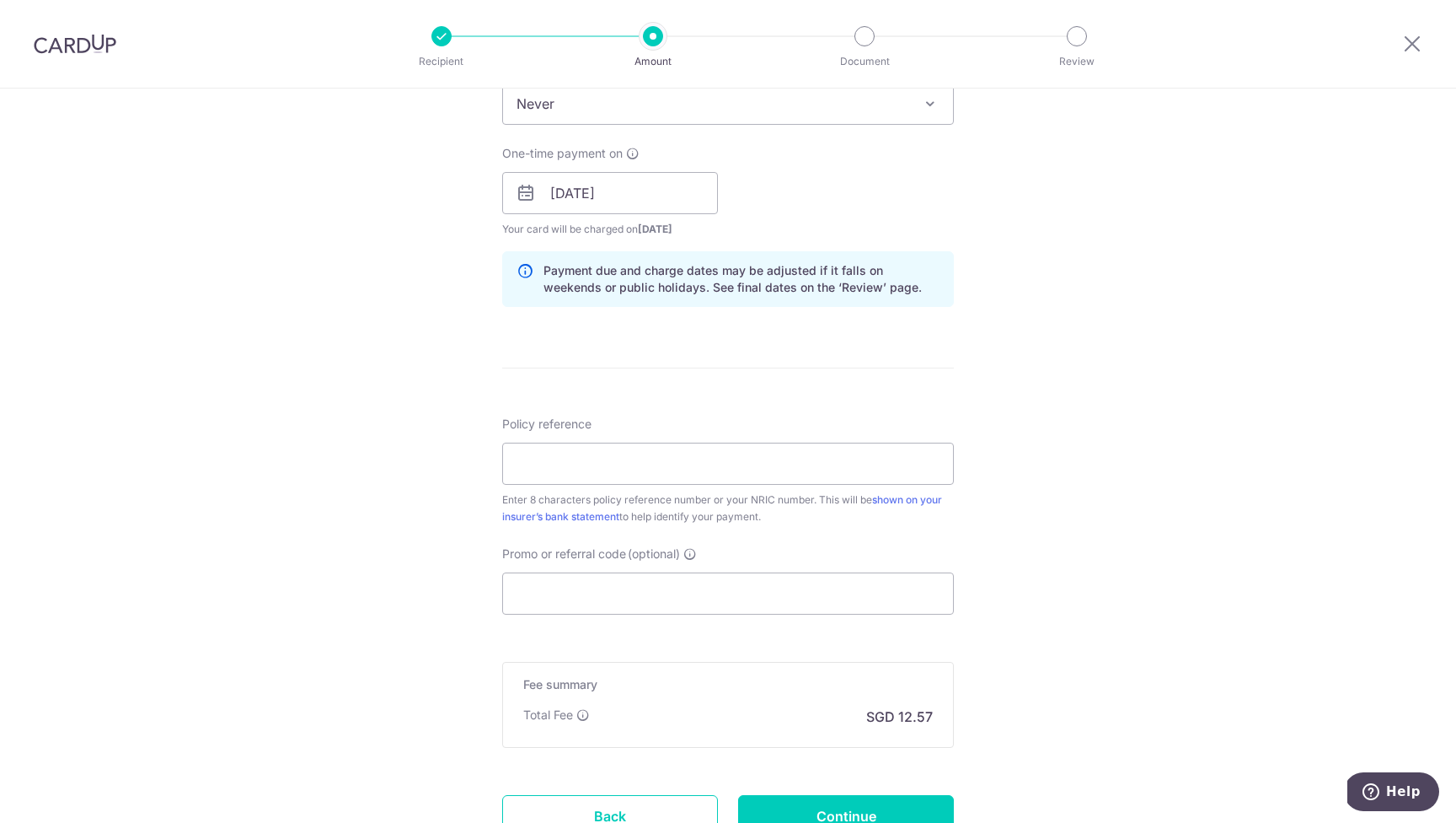
scroll to position [818, 0]
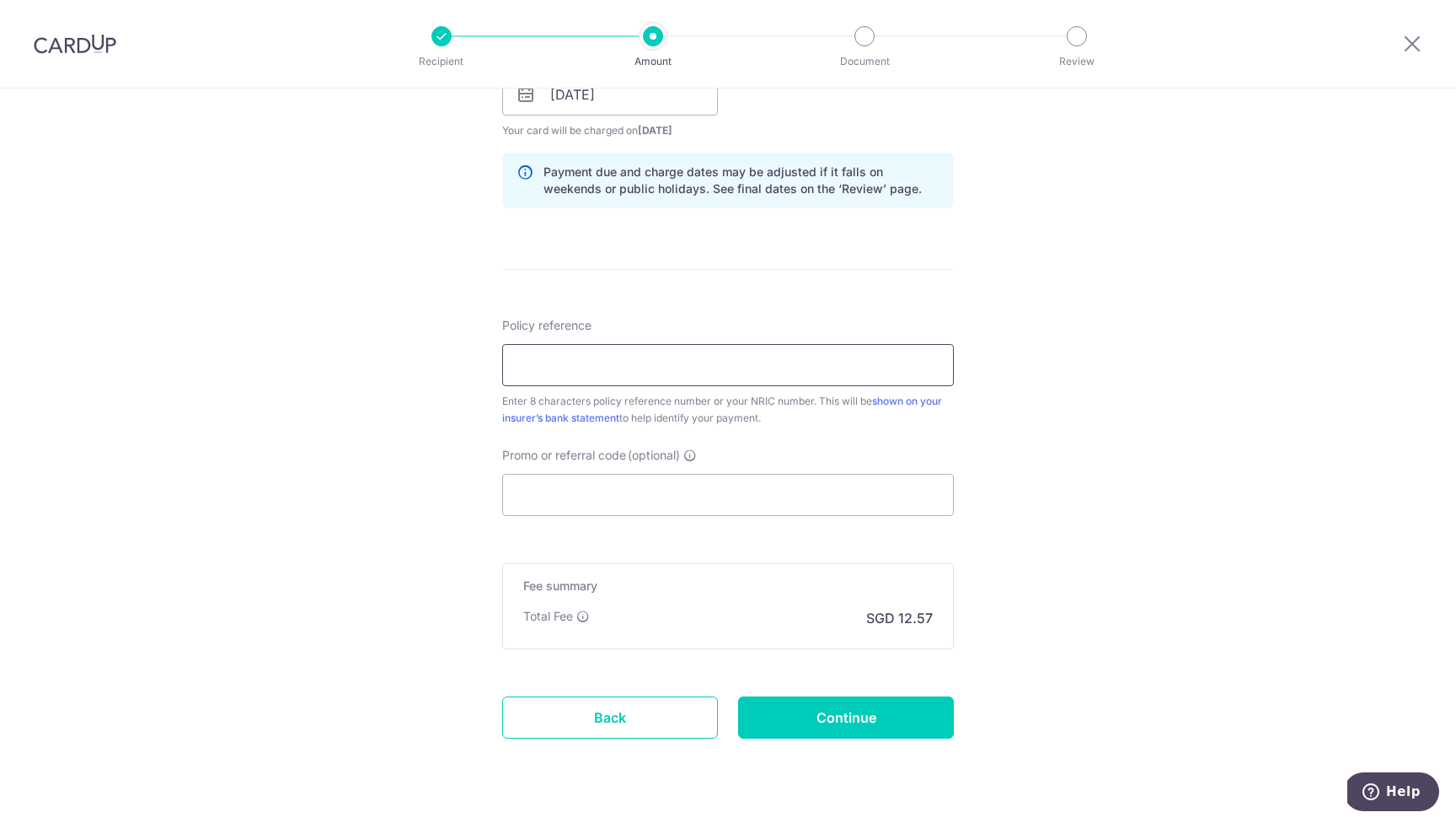
click at [573, 370] on input "Policy reference" at bounding box center [728, 365] width 452 height 42
click at [578, 366] on input "Policy reference" at bounding box center [728, 365] width 452 height 42
paste input "E2637745"
type input "E2637745"
click at [1177, 450] on div "Tell us more about your payment Enter payment amount SGD 483.30 483.30 Select C…" at bounding box center [728, 68] width 1456 height 1594
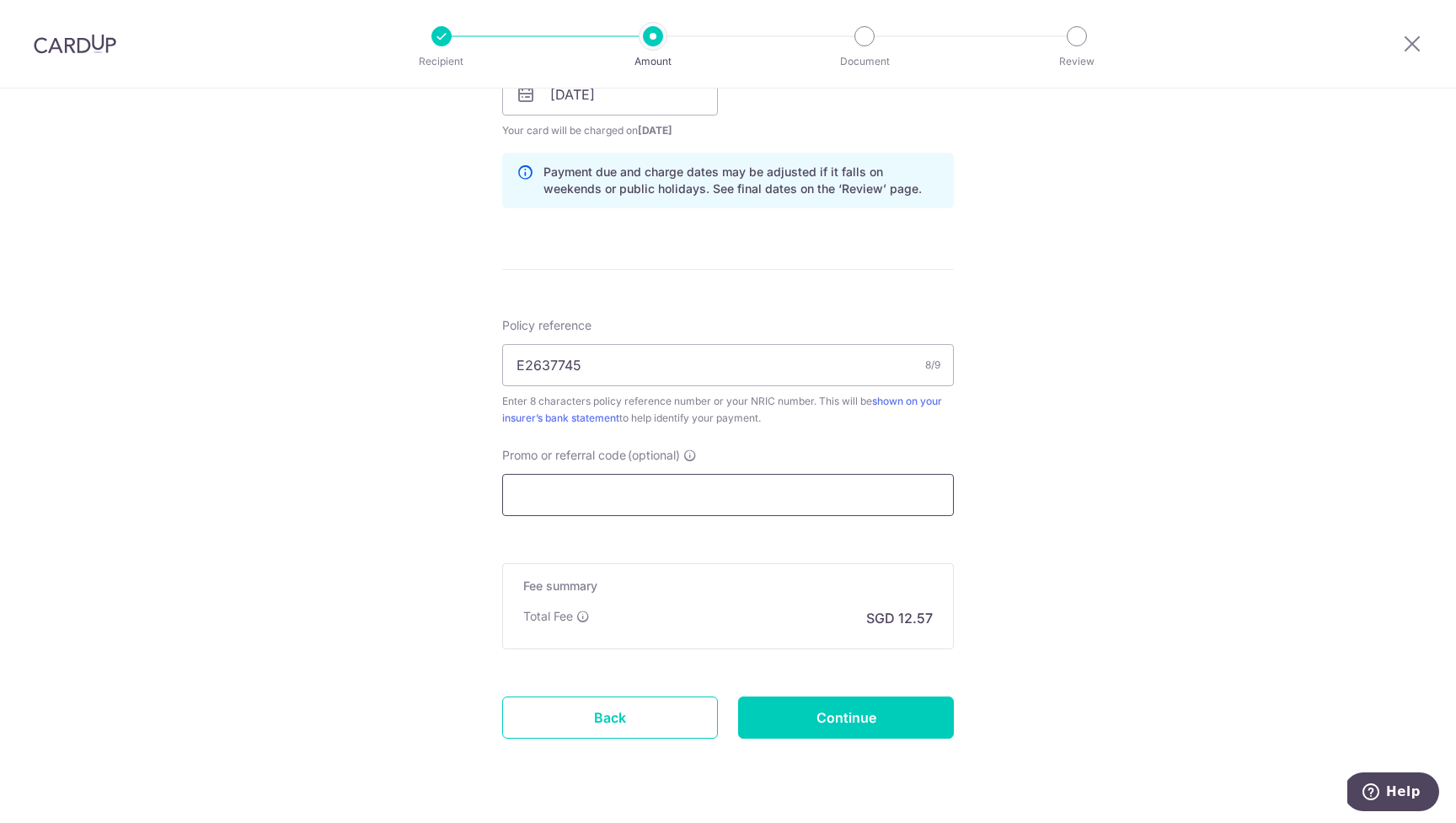
click at [807, 504] on input "Promo or referral code (optional)" at bounding box center [728, 494] width 452 height 42
click at [559, 492] on input "Promo or referral code (optional)" at bounding box center [728, 494] width 452 height 42
paste input "OFF225"
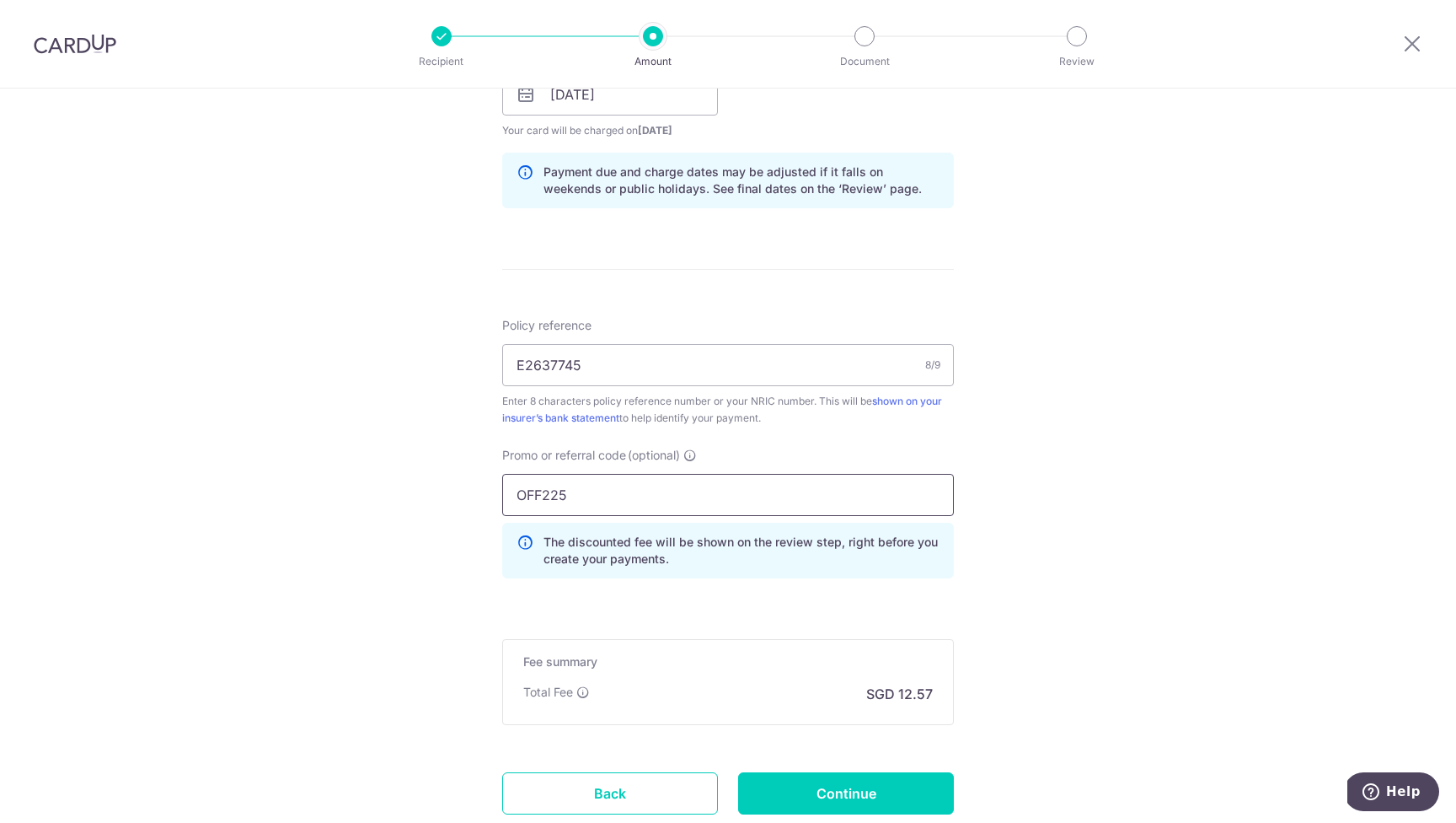
type input "OFF225"
click at [1342, 594] on div "Tell us more about your payment Enter payment amount SGD 483.30 483.30 Select C…" at bounding box center [728, 106] width 1456 height 1670
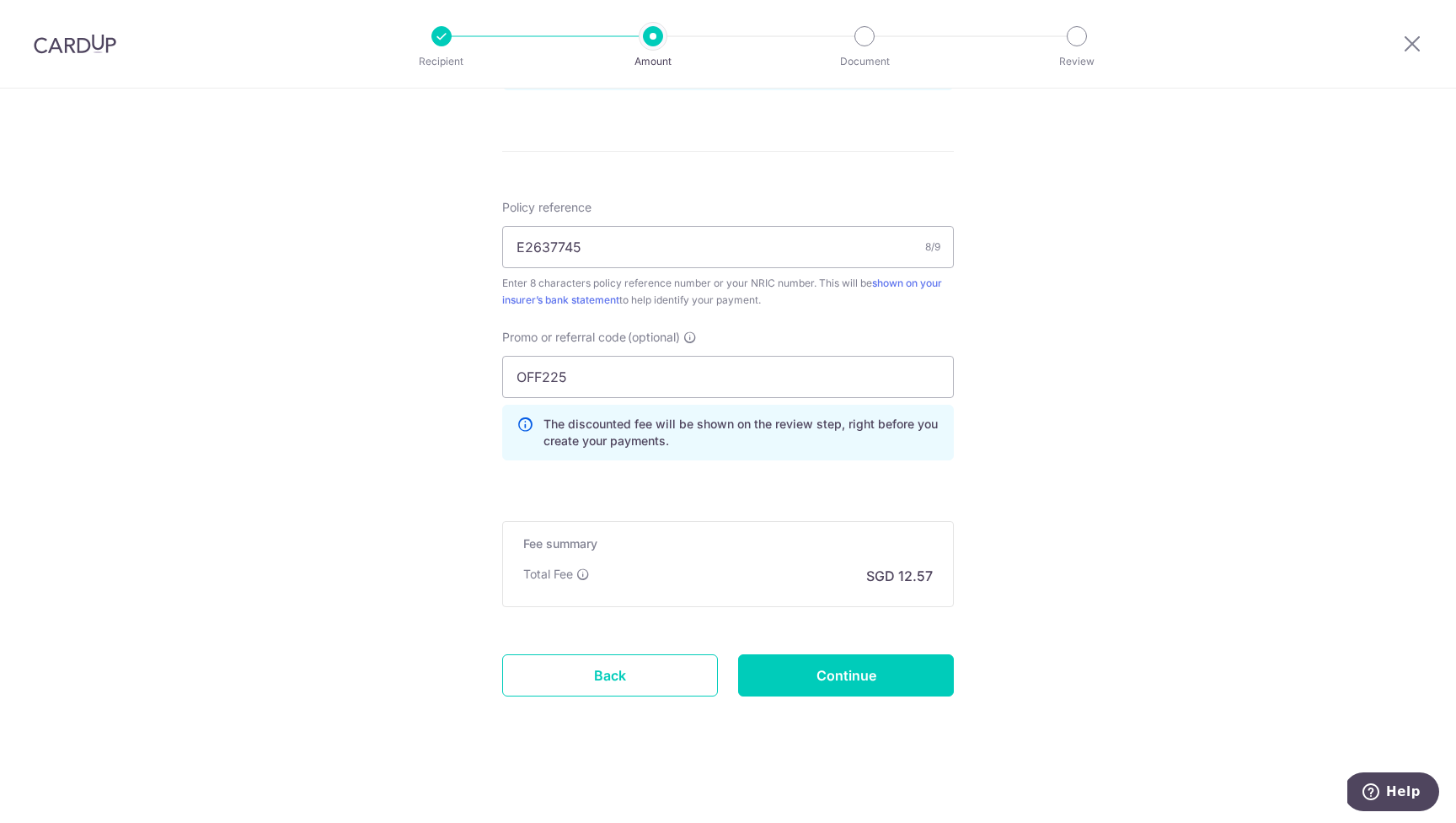
click at [885, 672] on input "Continue" at bounding box center [845, 675] width 216 height 42
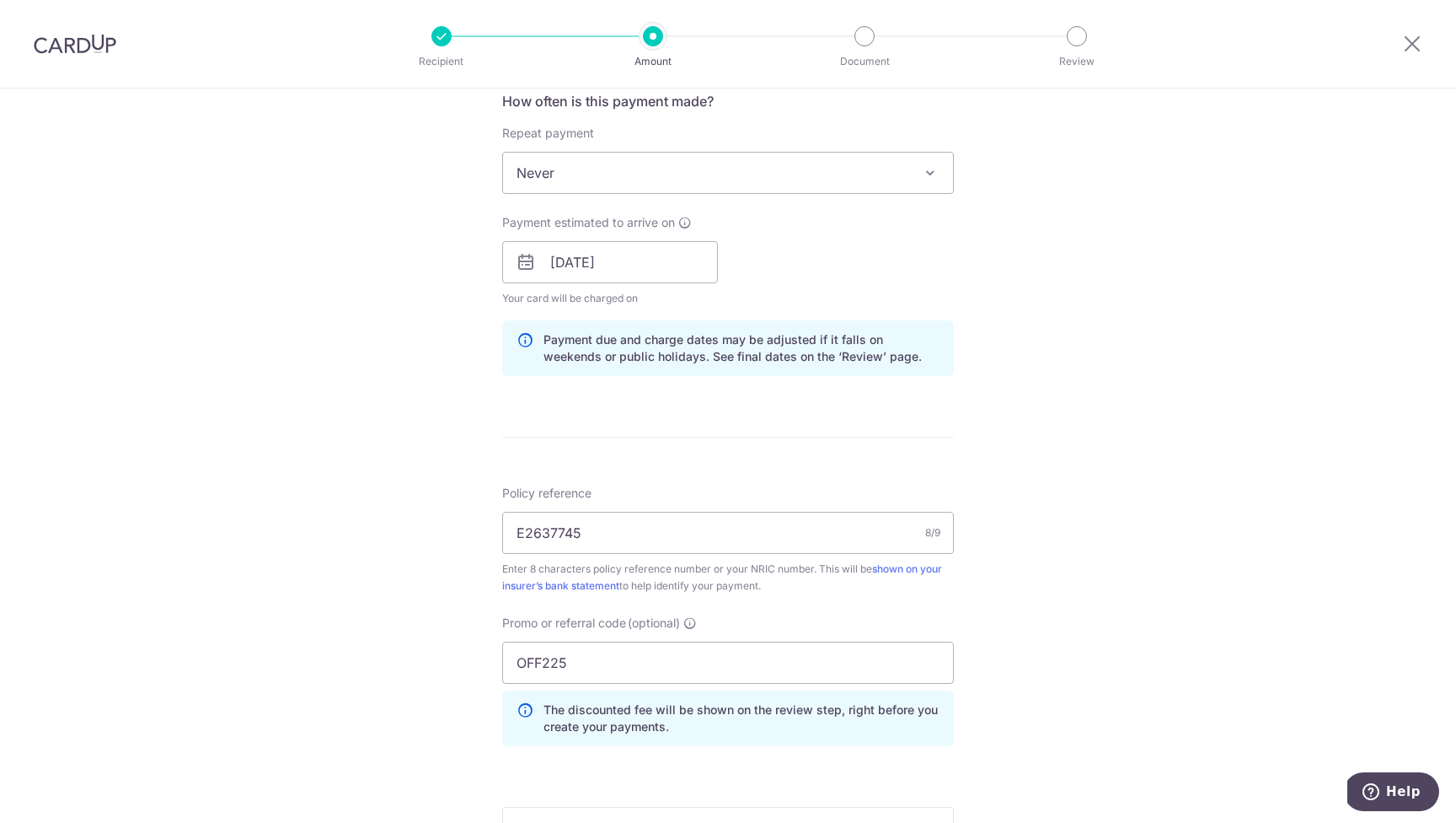
scroll to position [936, 0]
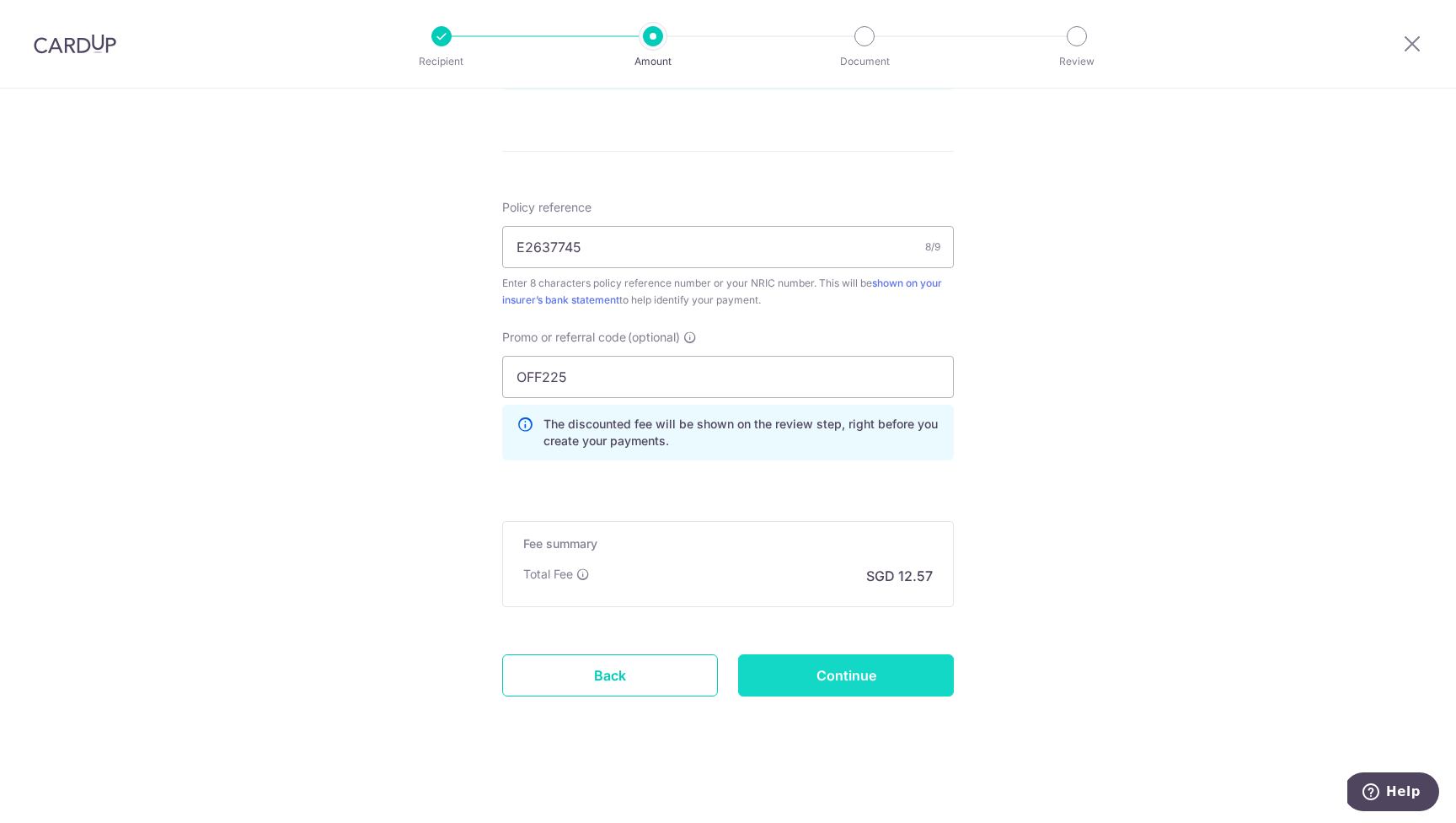
click at [864, 672] on input "Continue" at bounding box center [845, 675] width 216 height 42
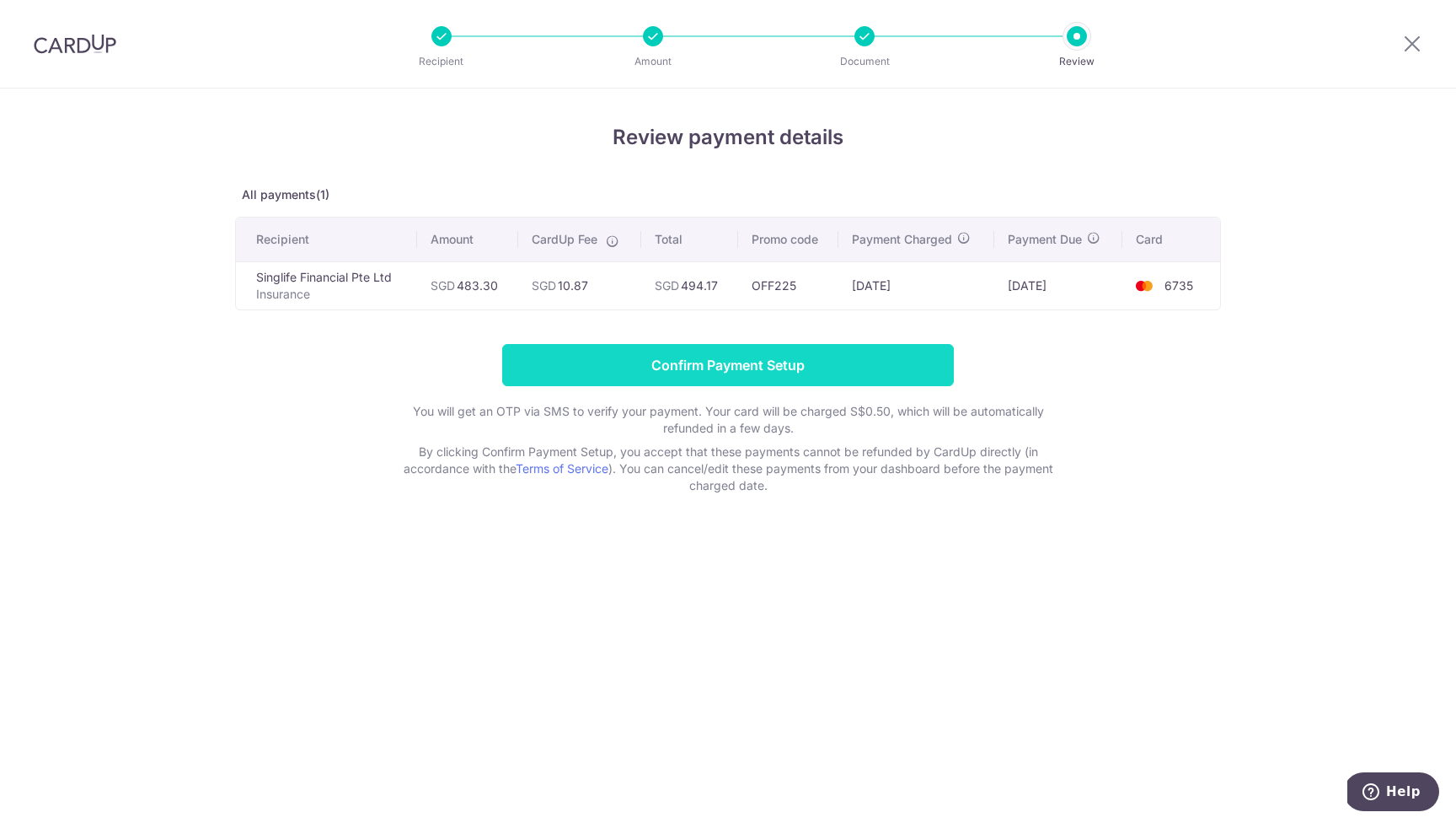
click at [870, 361] on input "Confirm Payment Setup" at bounding box center [728, 365] width 452 height 42
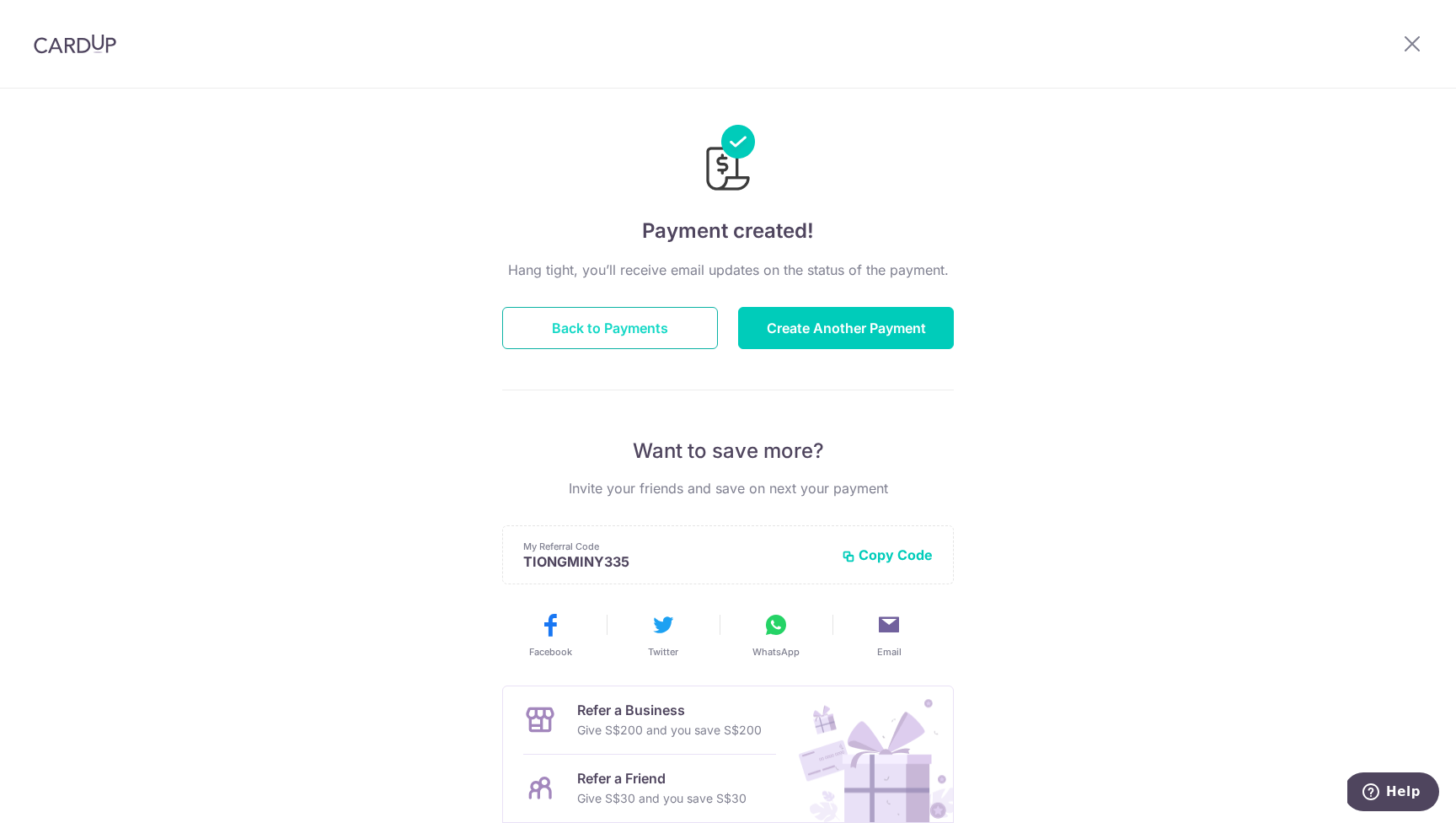
scroll to position [22, 0]
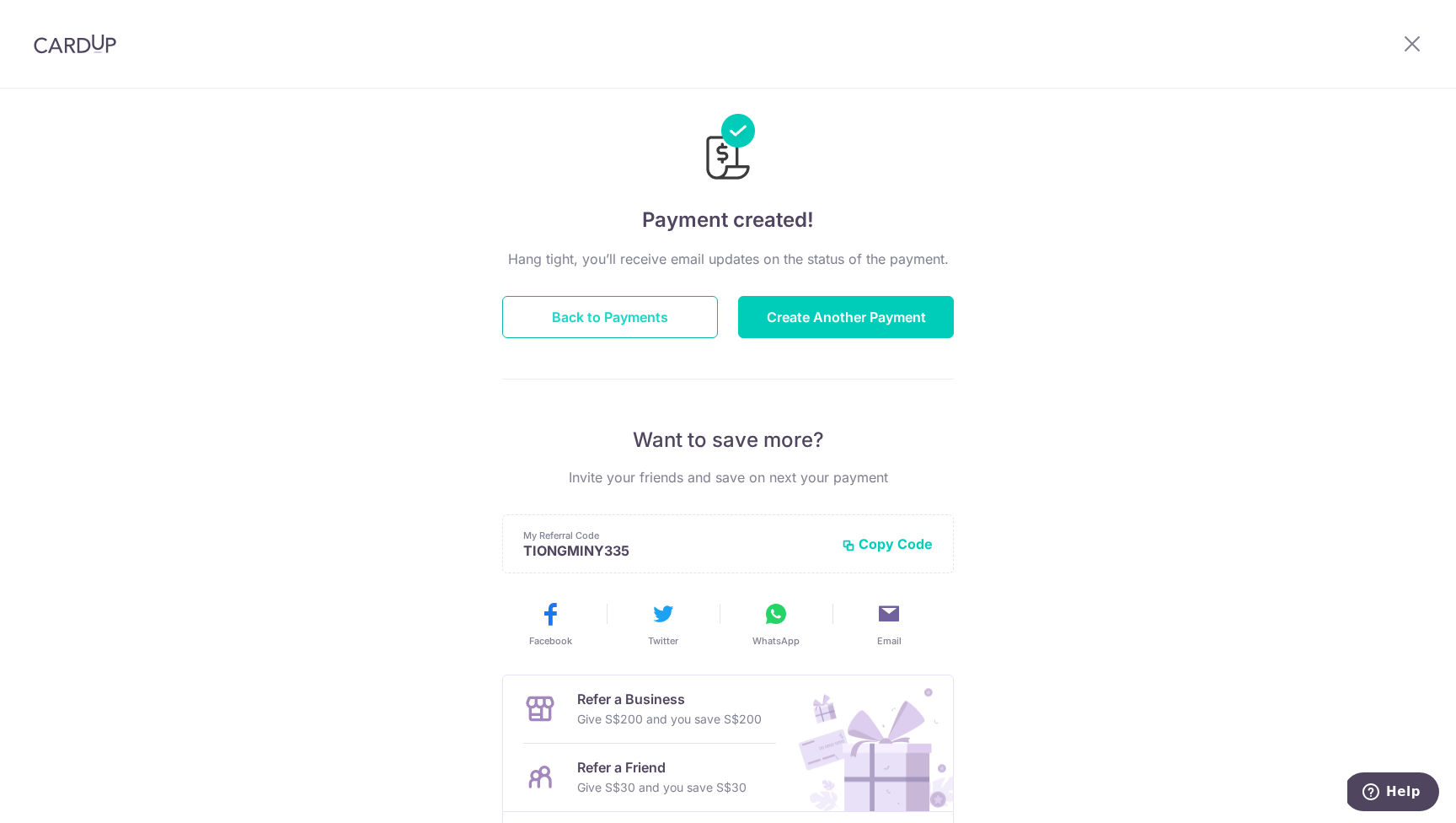
click at [581, 322] on button "Back to Payments" at bounding box center [610, 317] width 216 height 42
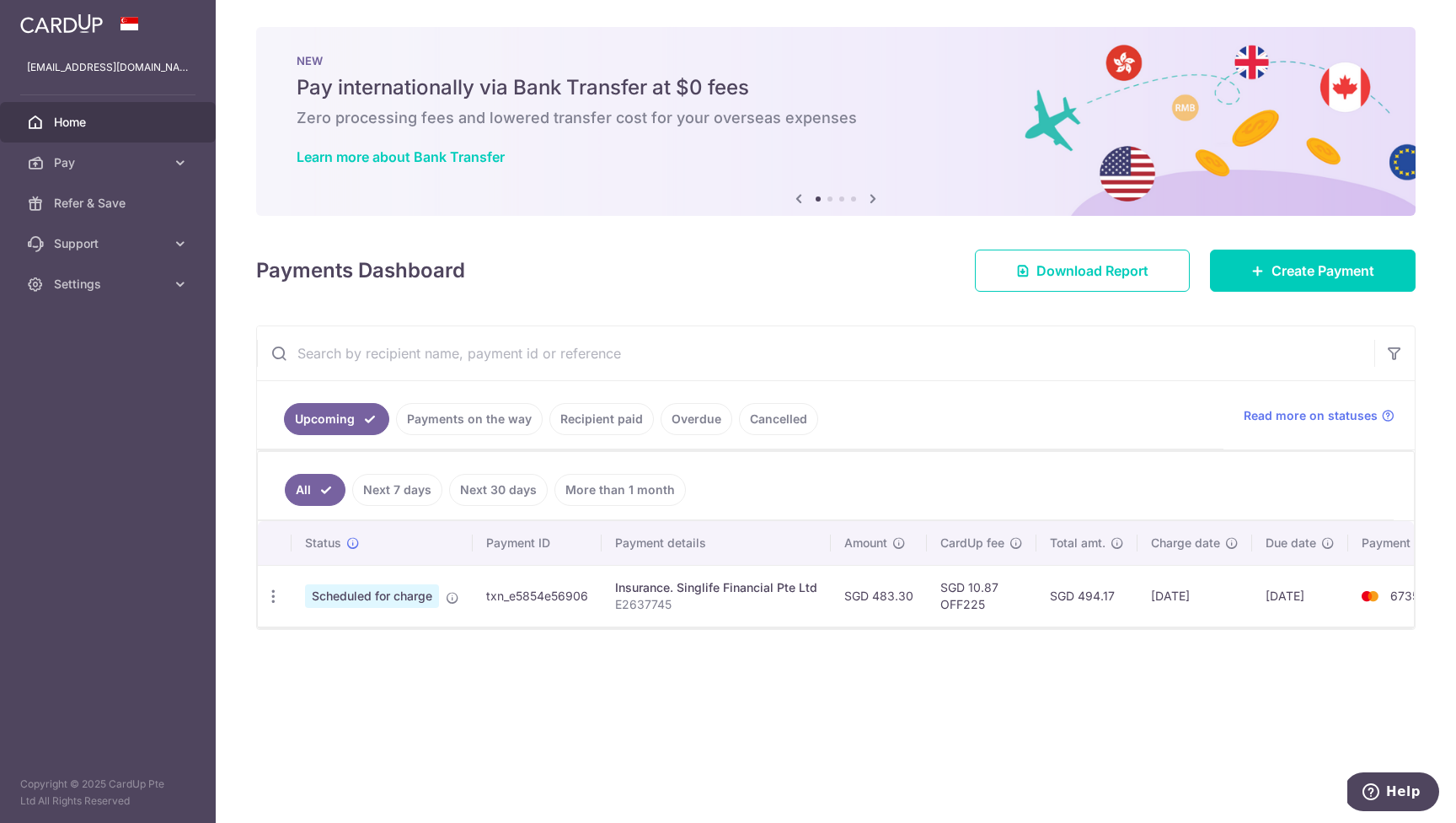
click at [604, 423] on link "Recipient paid" at bounding box center [602, 418] width 105 height 32
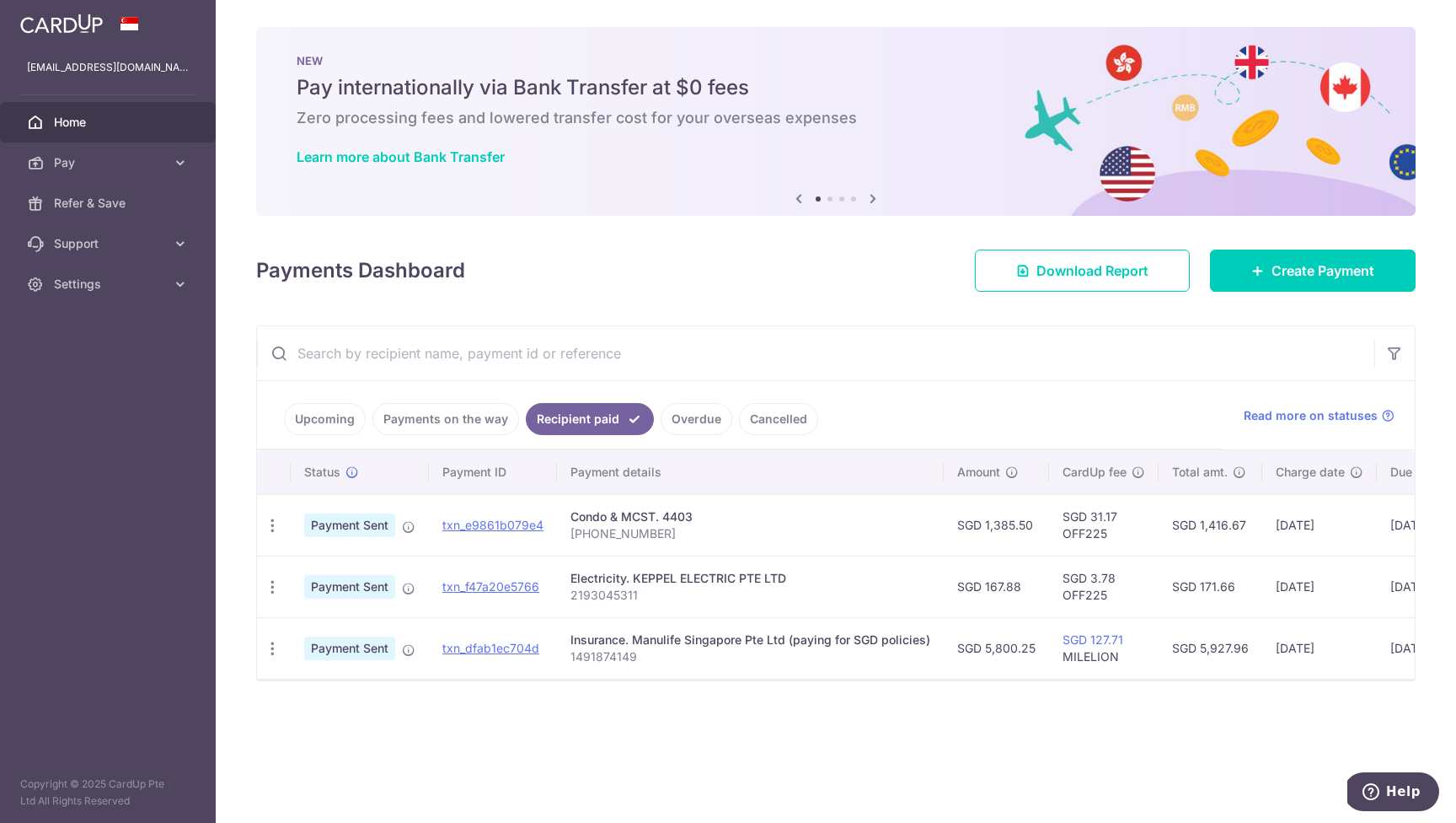
click at [448, 418] on link "Payments on the way" at bounding box center [445, 418] width 147 height 32
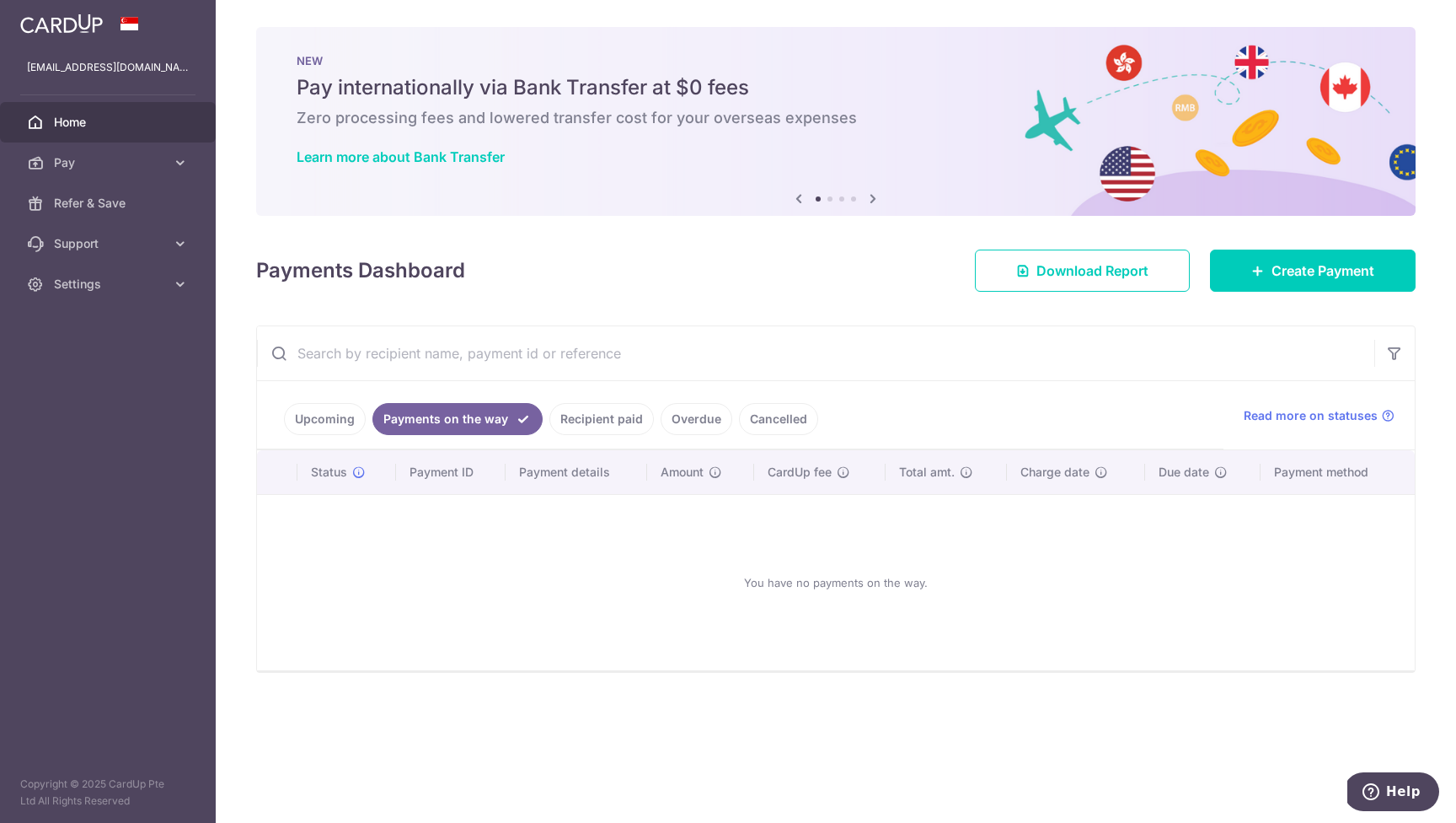
click at [686, 418] on link "Overdue" at bounding box center [696, 418] width 72 height 32
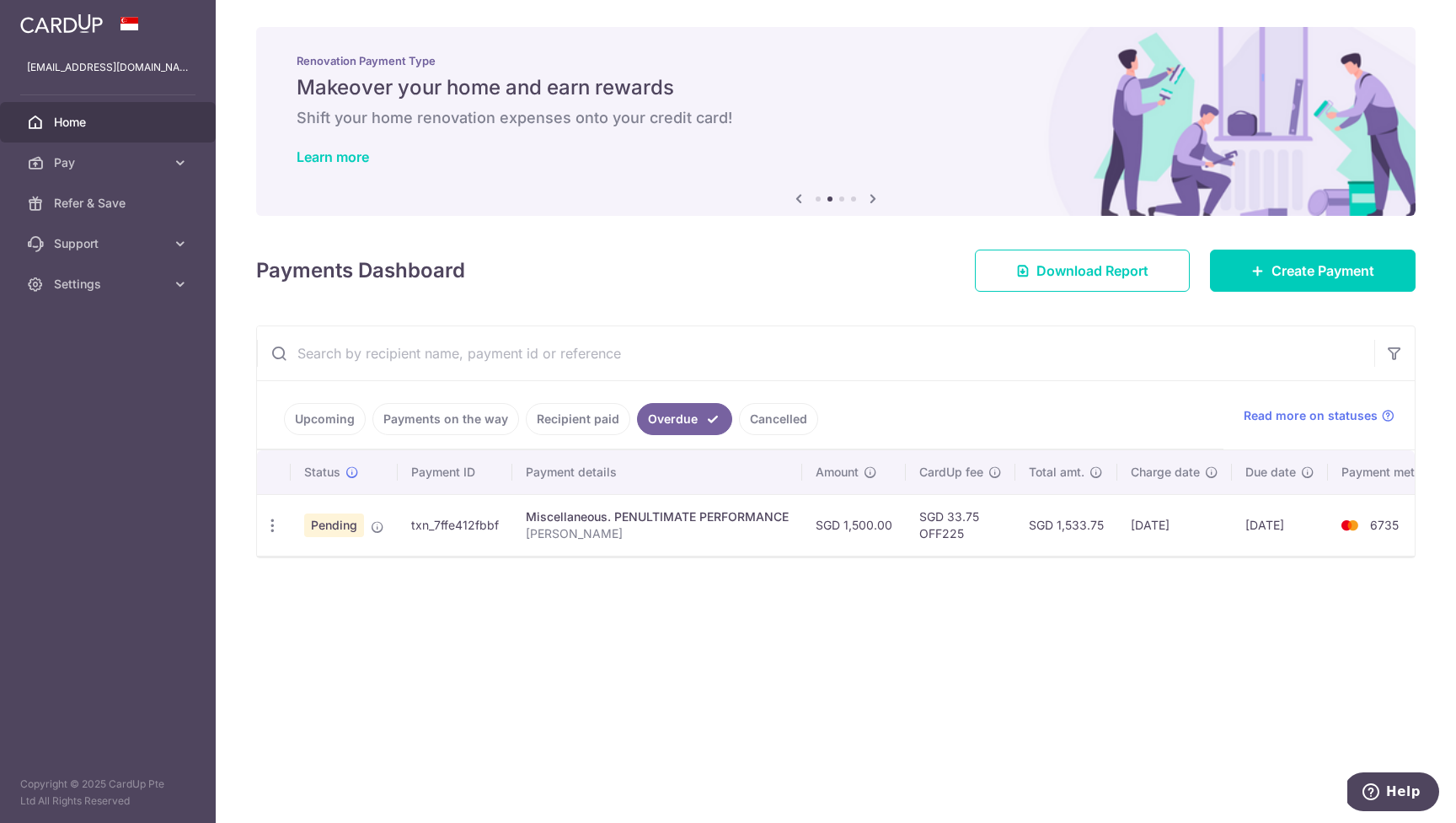
click at [775, 421] on link "Cancelled" at bounding box center [778, 418] width 79 height 32
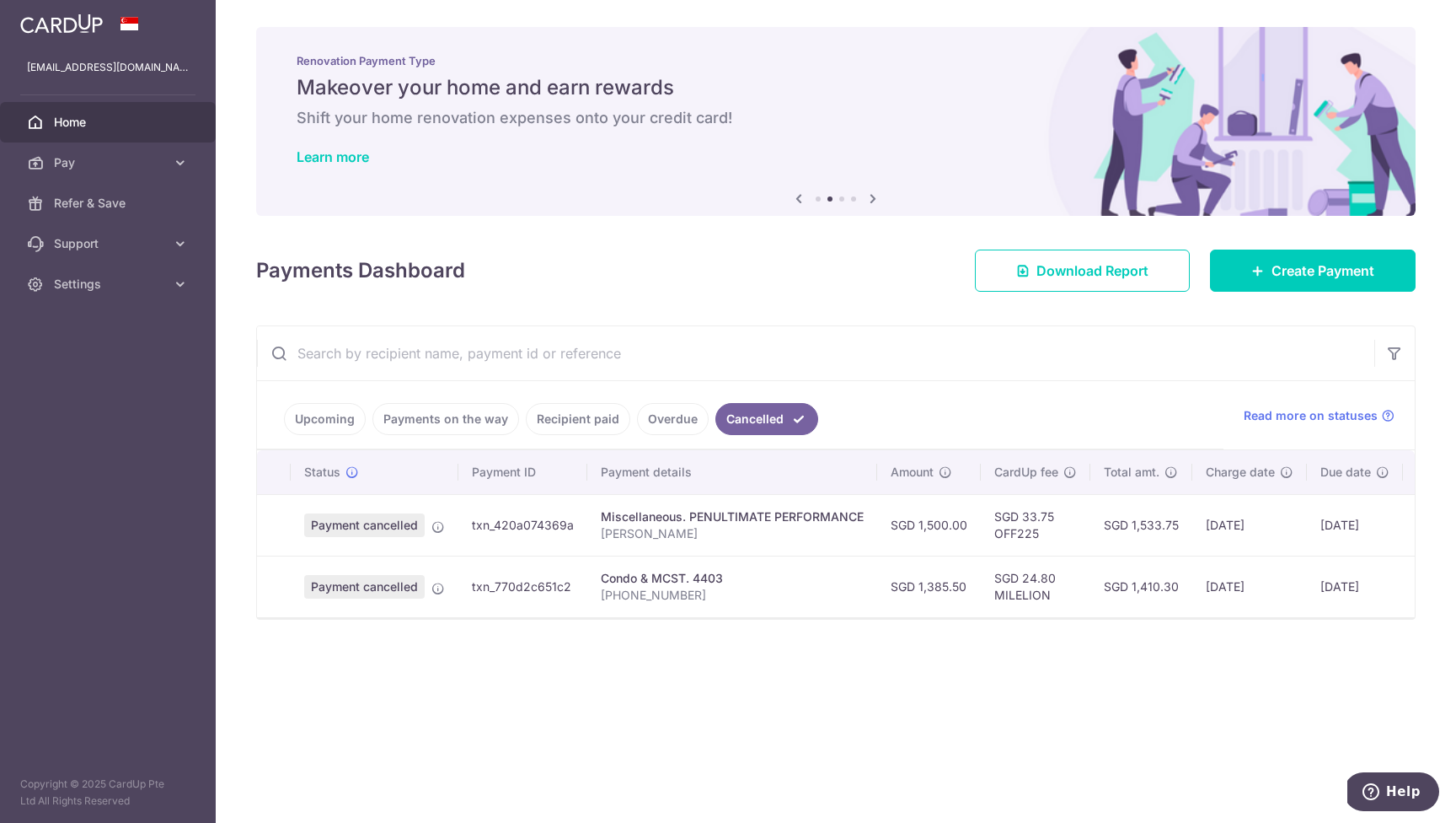
click at [669, 425] on link "Overdue" at bounding box center [673, 418] width 72 height 32
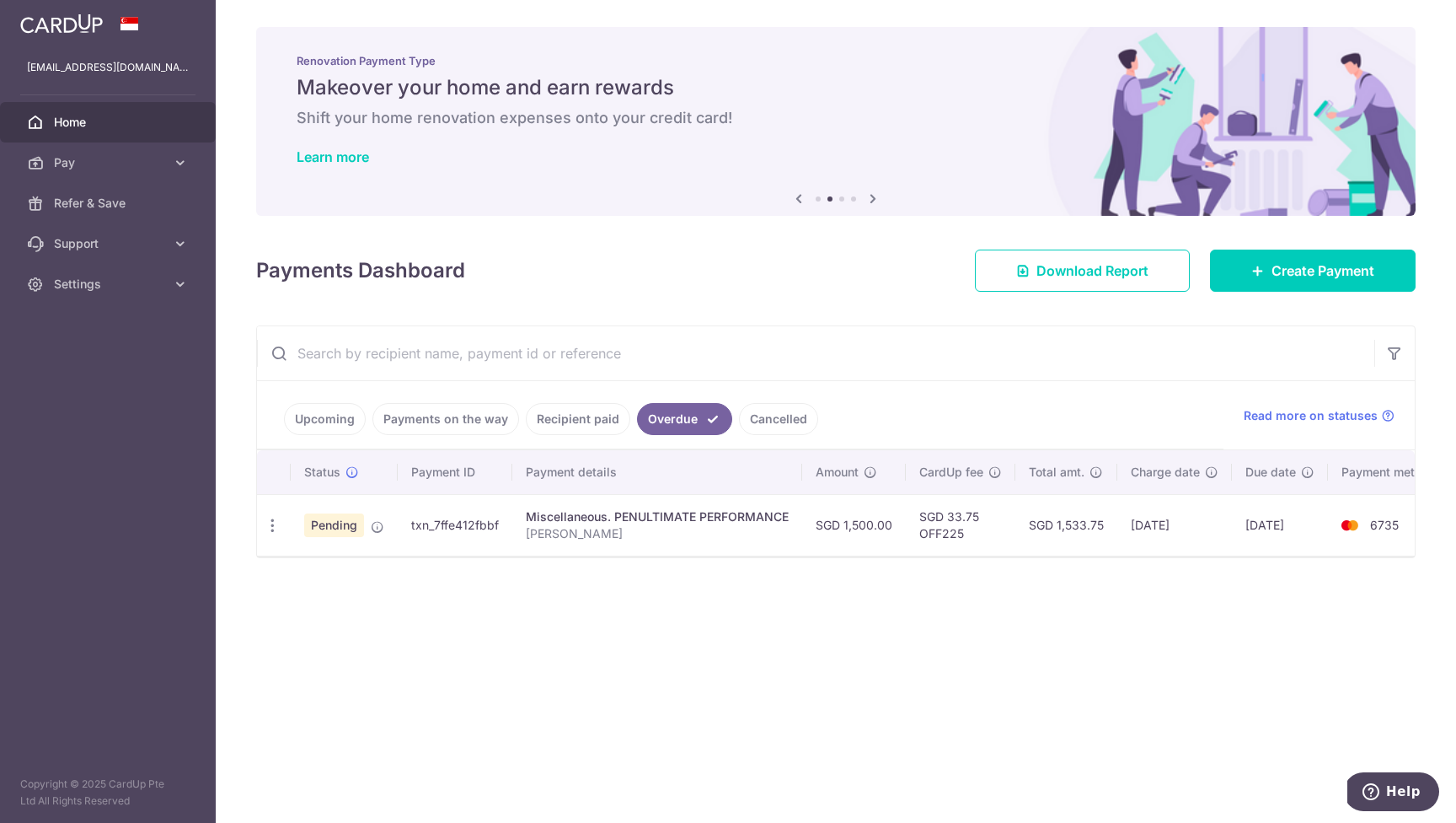
click at [603, 423] on link "Recipient paid" at bounding box center [578, 418] width 105 height 32
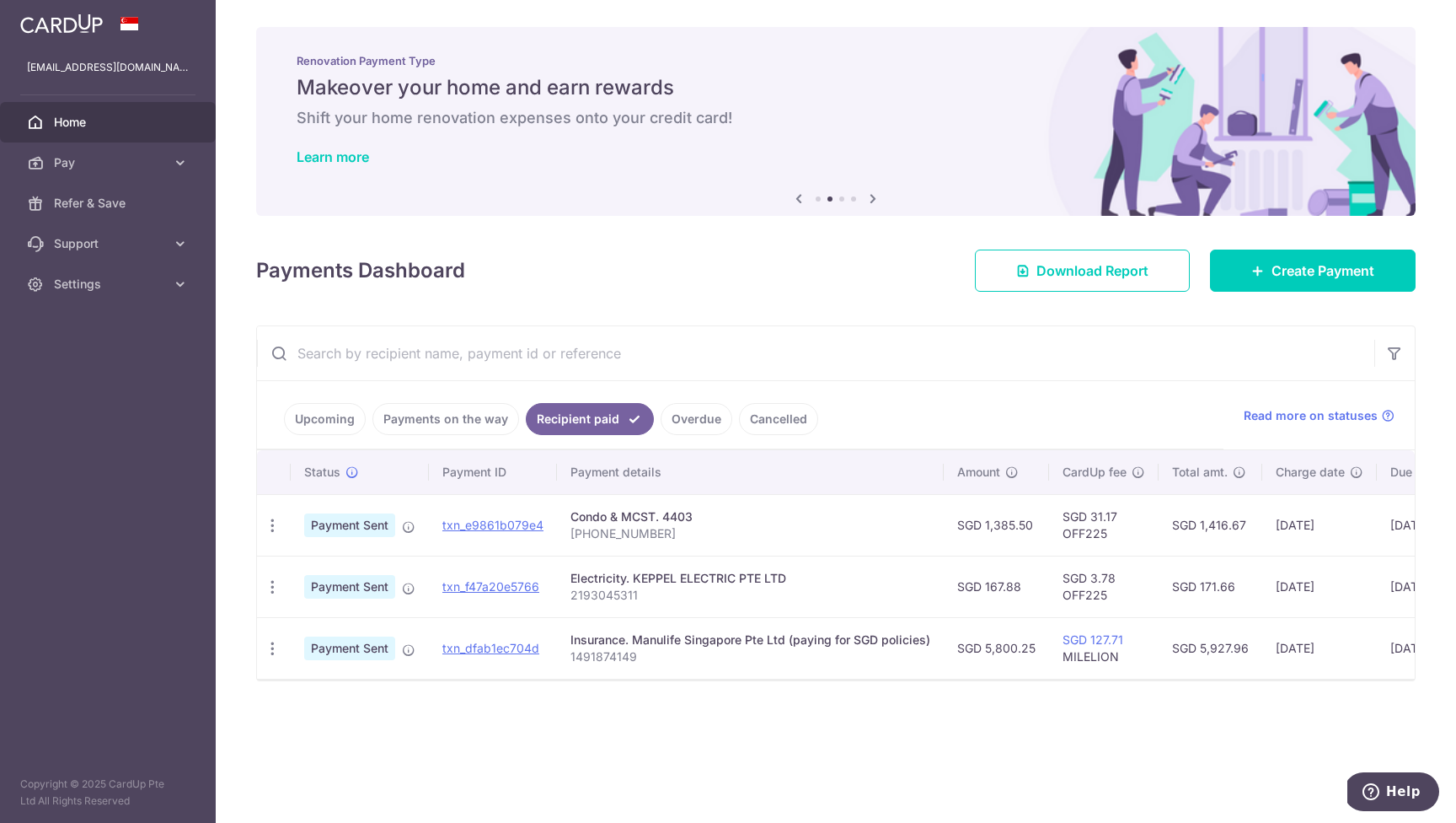
click at [466, 417] on link "Payments on the way" at bounding box center [445, 418] width 147 height 32
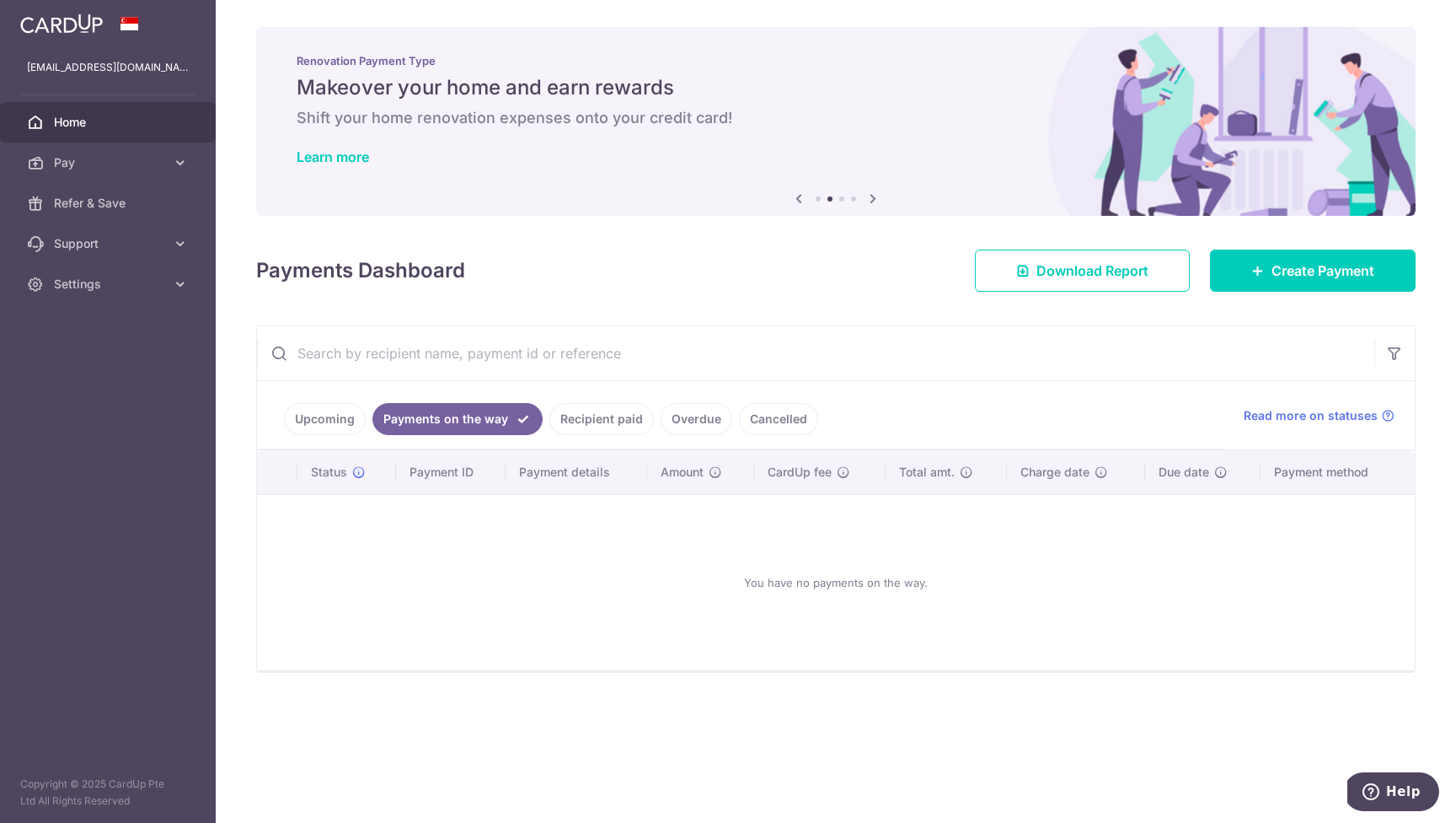
click at [582, 416] on link "Recipient paid" at bounding box center [602, 418] width 105 height 32
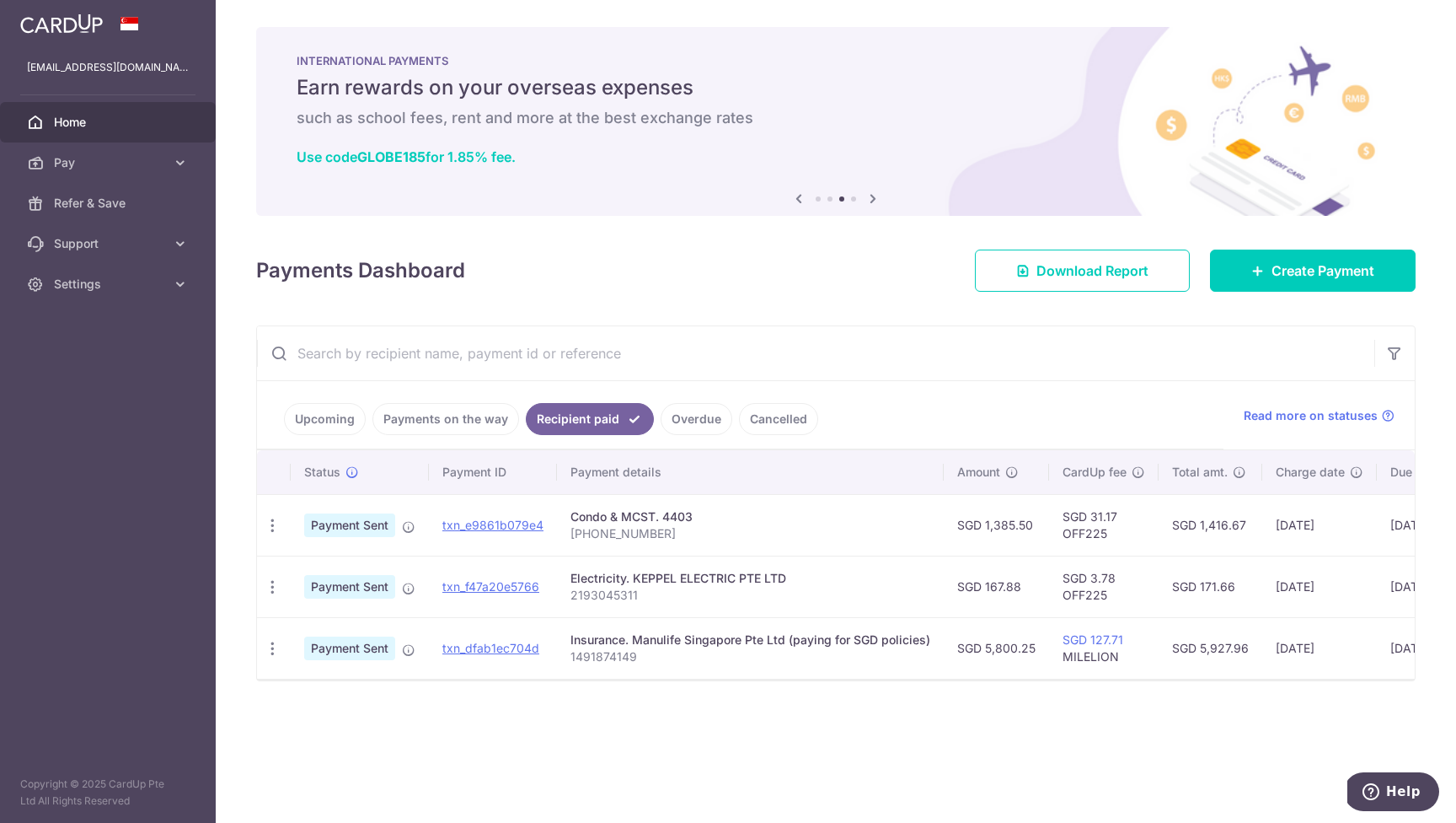
click at [325, 417] on link "Upcoming" at bounding box center [325, 418] width 82 height 32
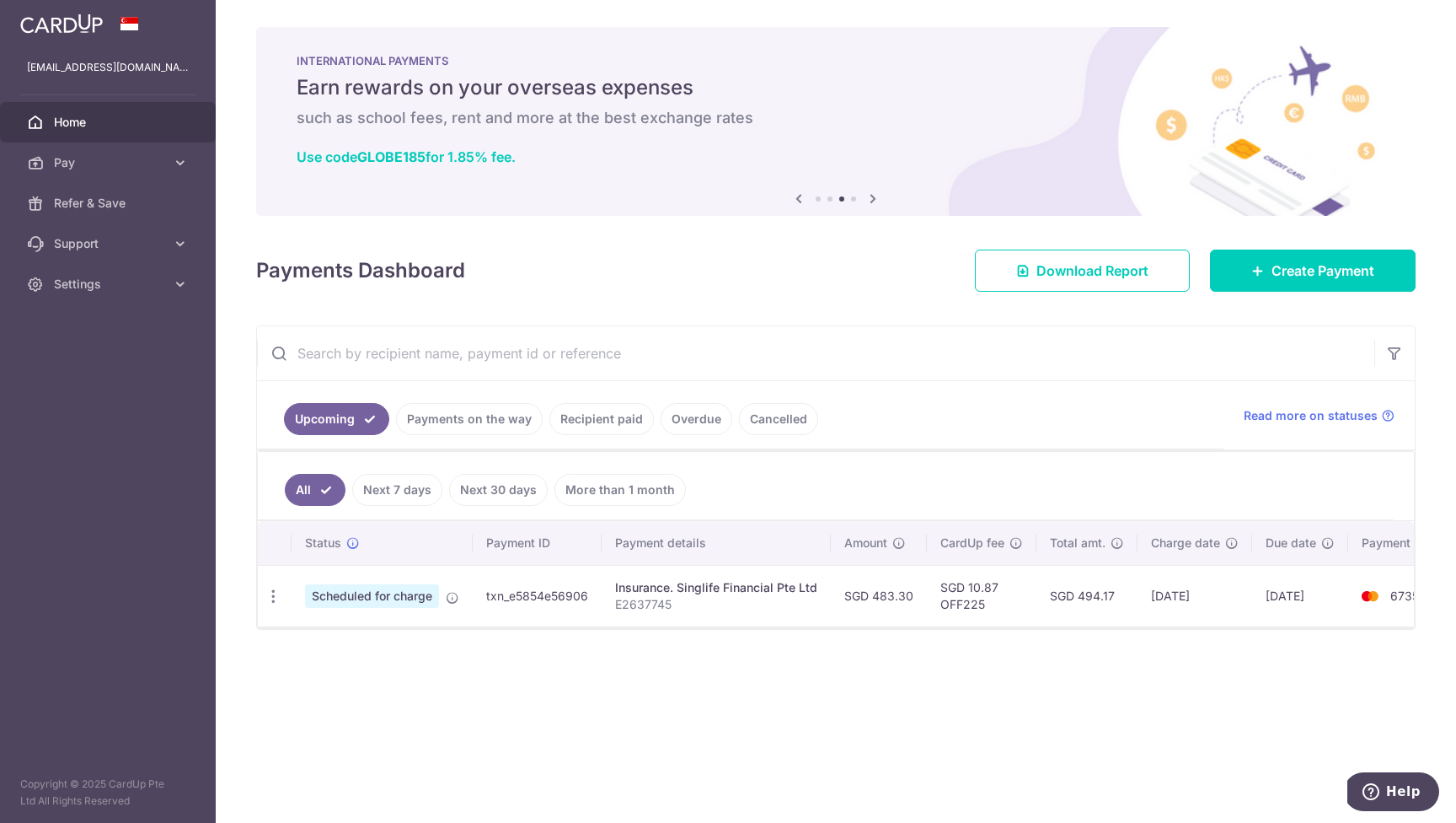
click at [871, 197] on icon at bounding box center [873, 198] width 20 height 21
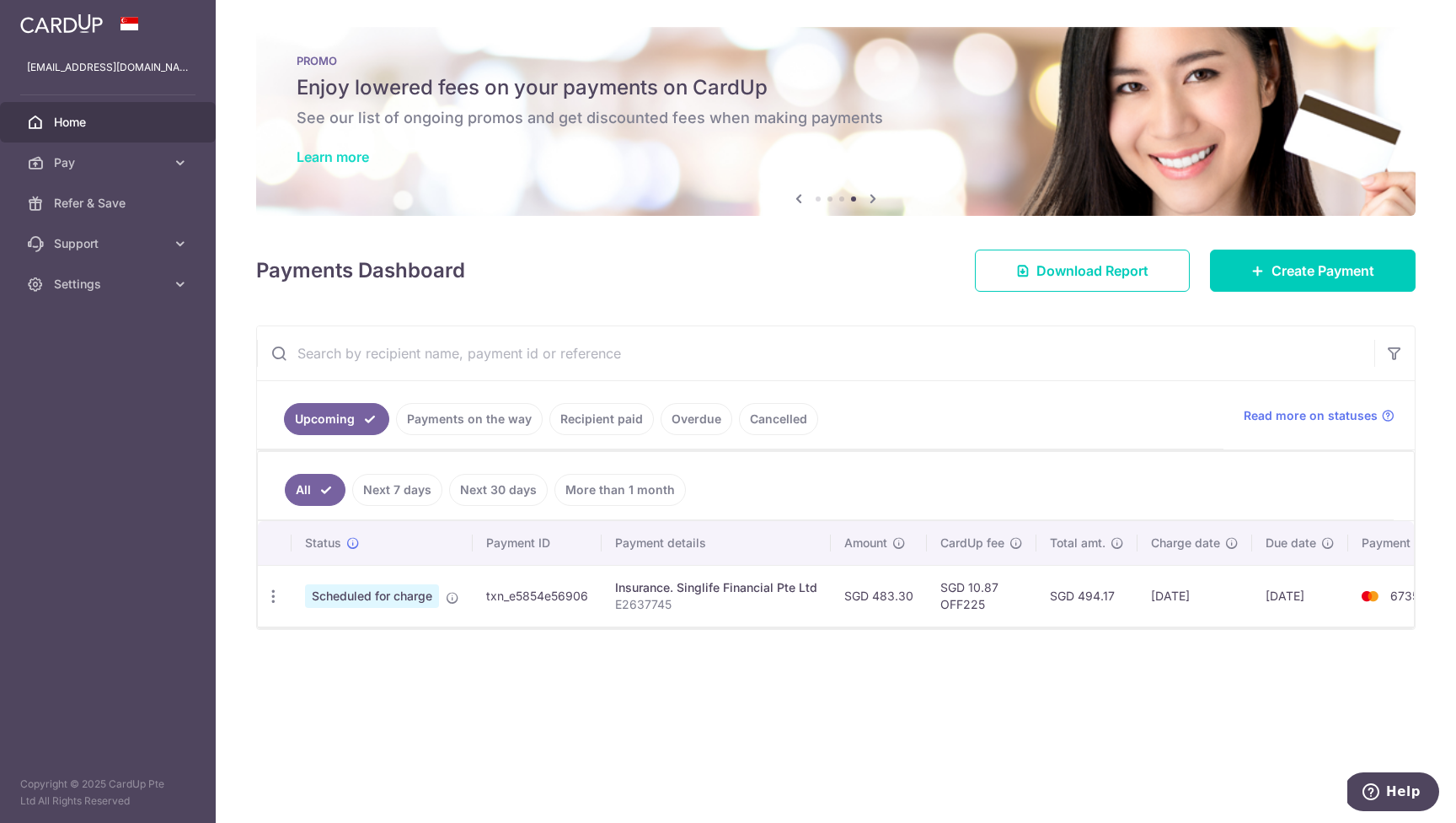
click at [352, 154] on link "Learn more" at bounding box center [333, 156] width 72 height 17
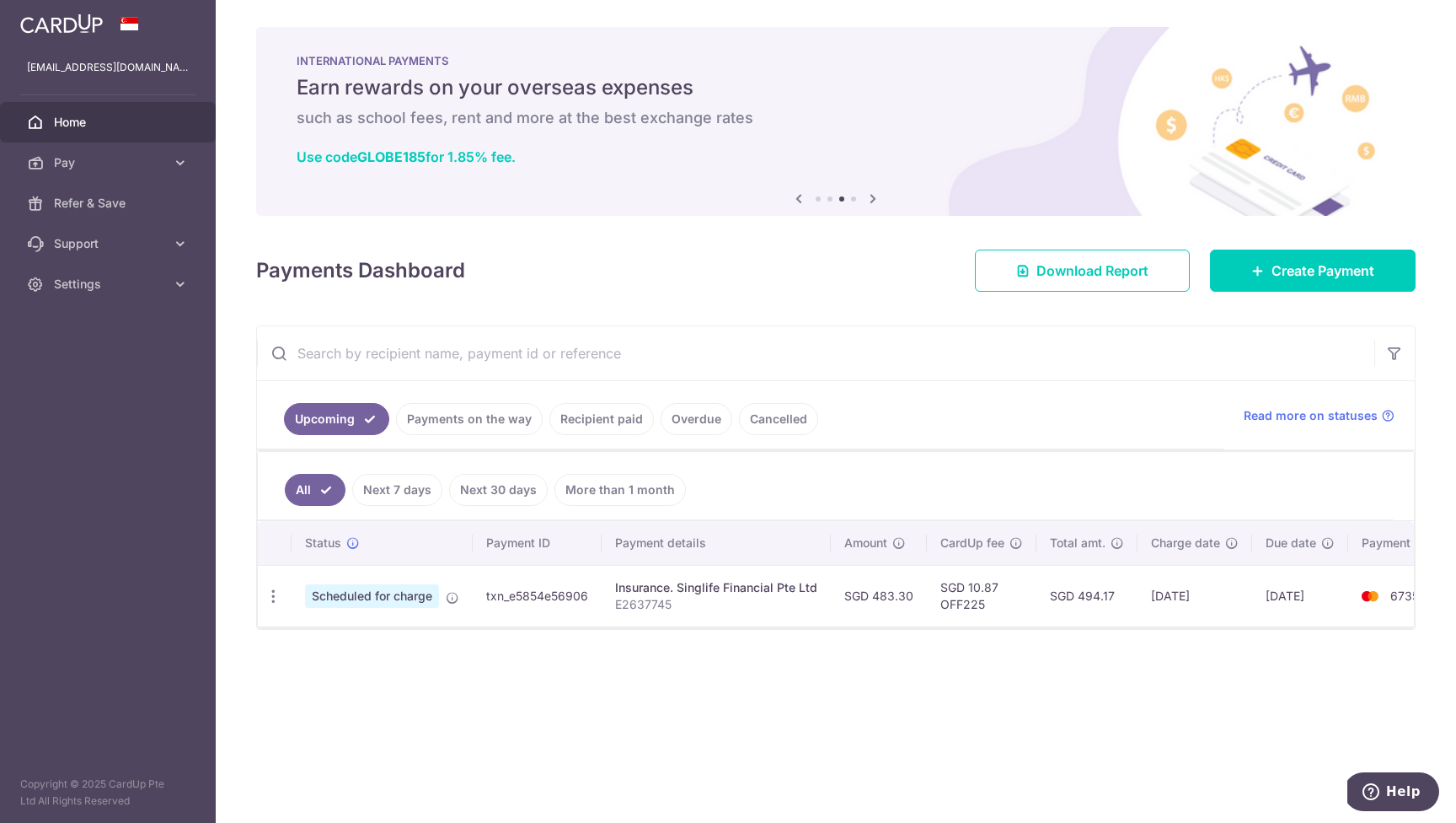
click at [1142, 0] on html "[EMAIL_ADDRESS][DOMAIN_NAME] Home Pay Payments Recipients Cards Refer & Save Su…" at bounding box center [728, 412] width 1456 height 823
